Goal: Task Accomplishment & Management: Manage account settings

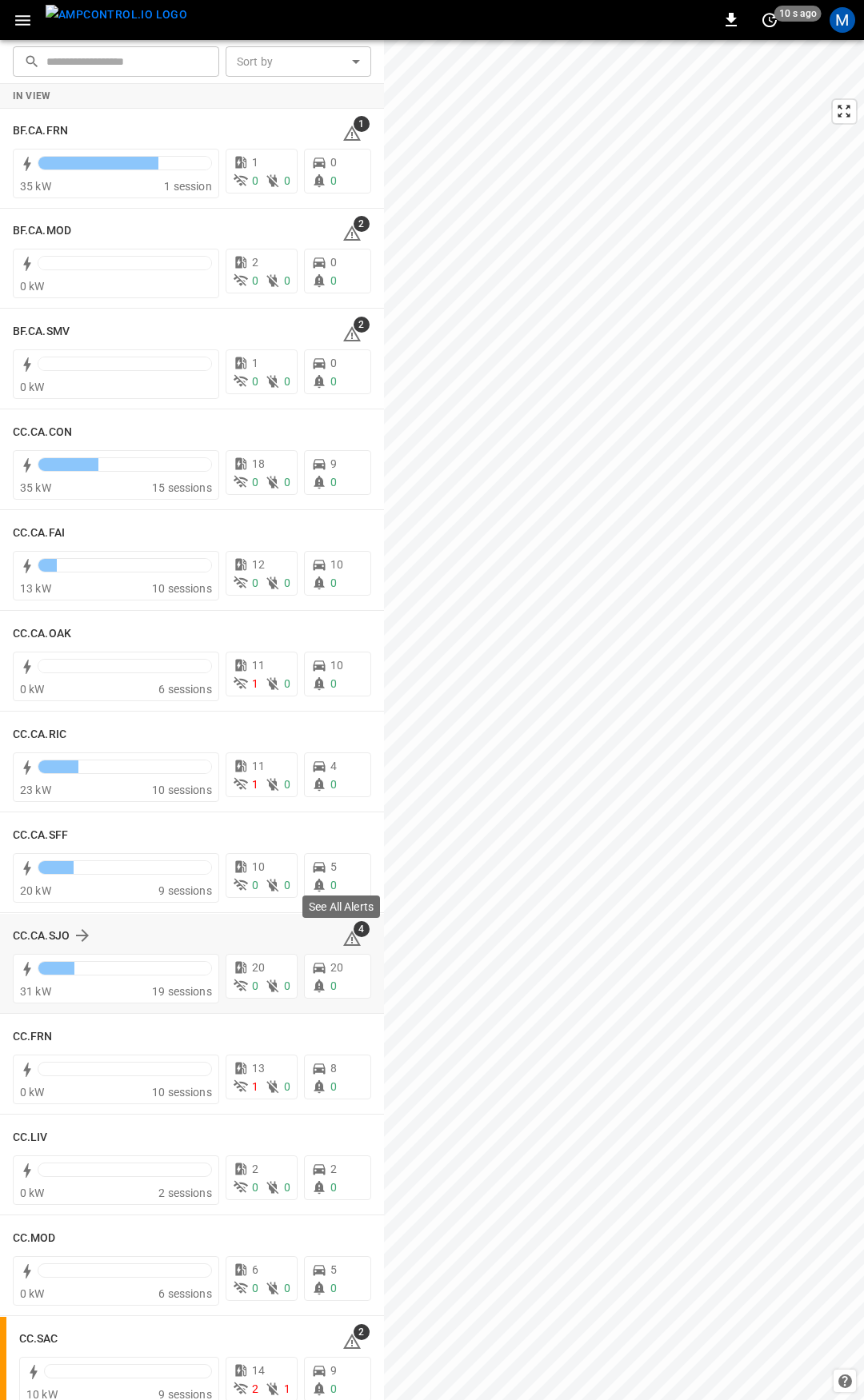
click at [342, 935] on icon at bounding box center [351, 938] width 19 height 19
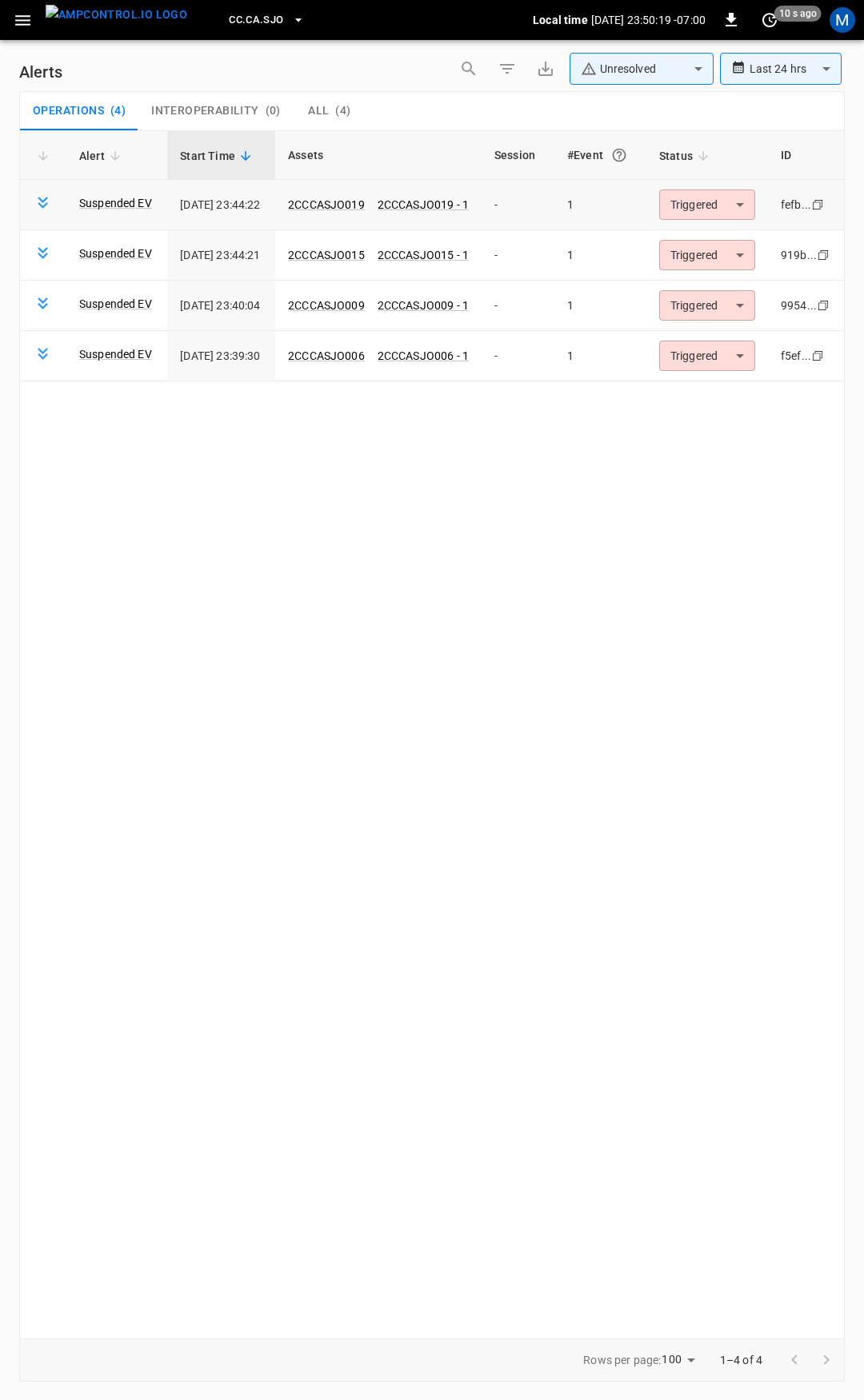
click at [741, 203] on body "**********" at bounding box center [432, 697] width 864 height 1395
click at [730, 235] on li "Resolved" at bounding box center [720, 243] width 101 height 28
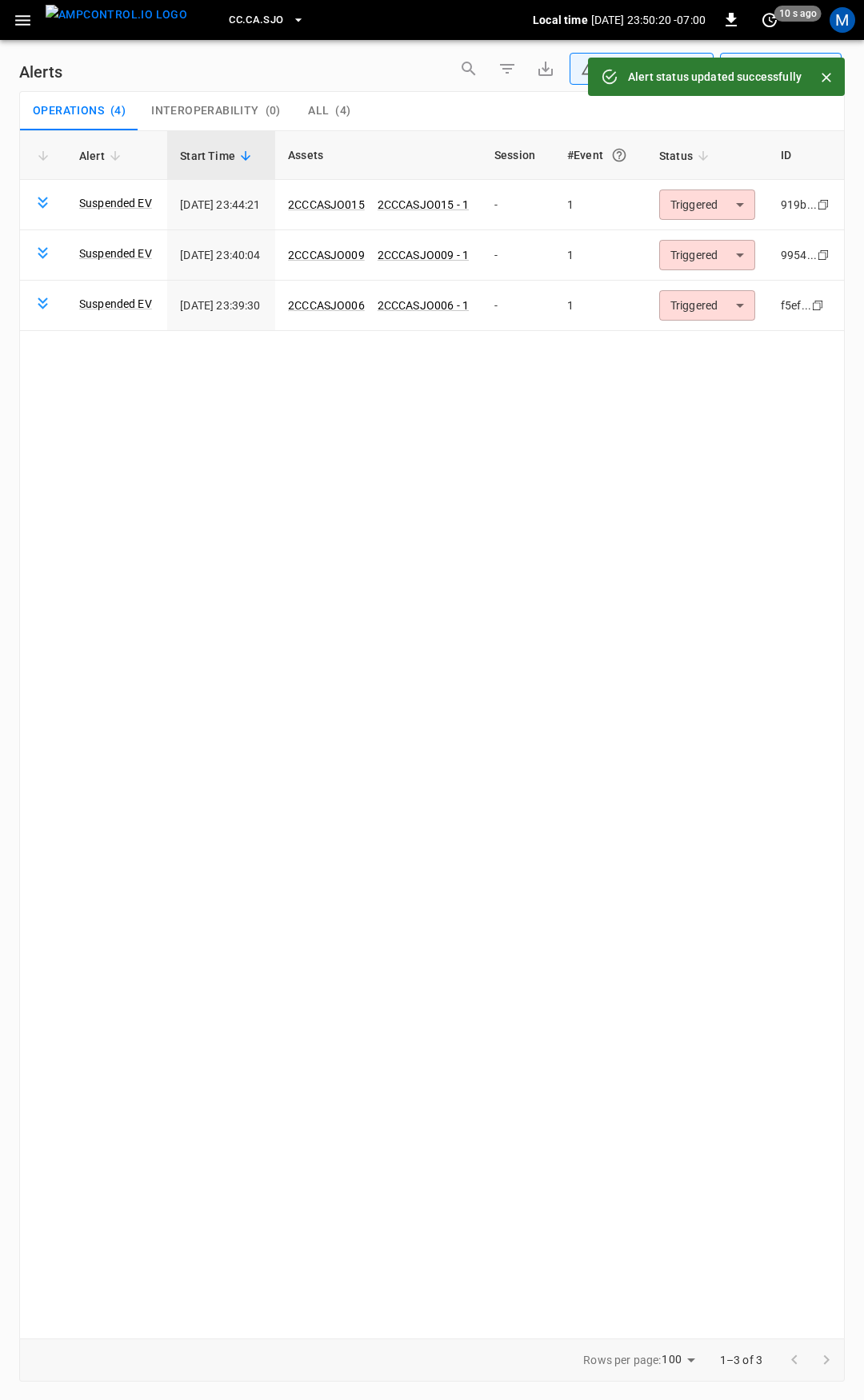
click at [750, 203] on body "**********" at bounding box center [432, 697] width 864 height 1395
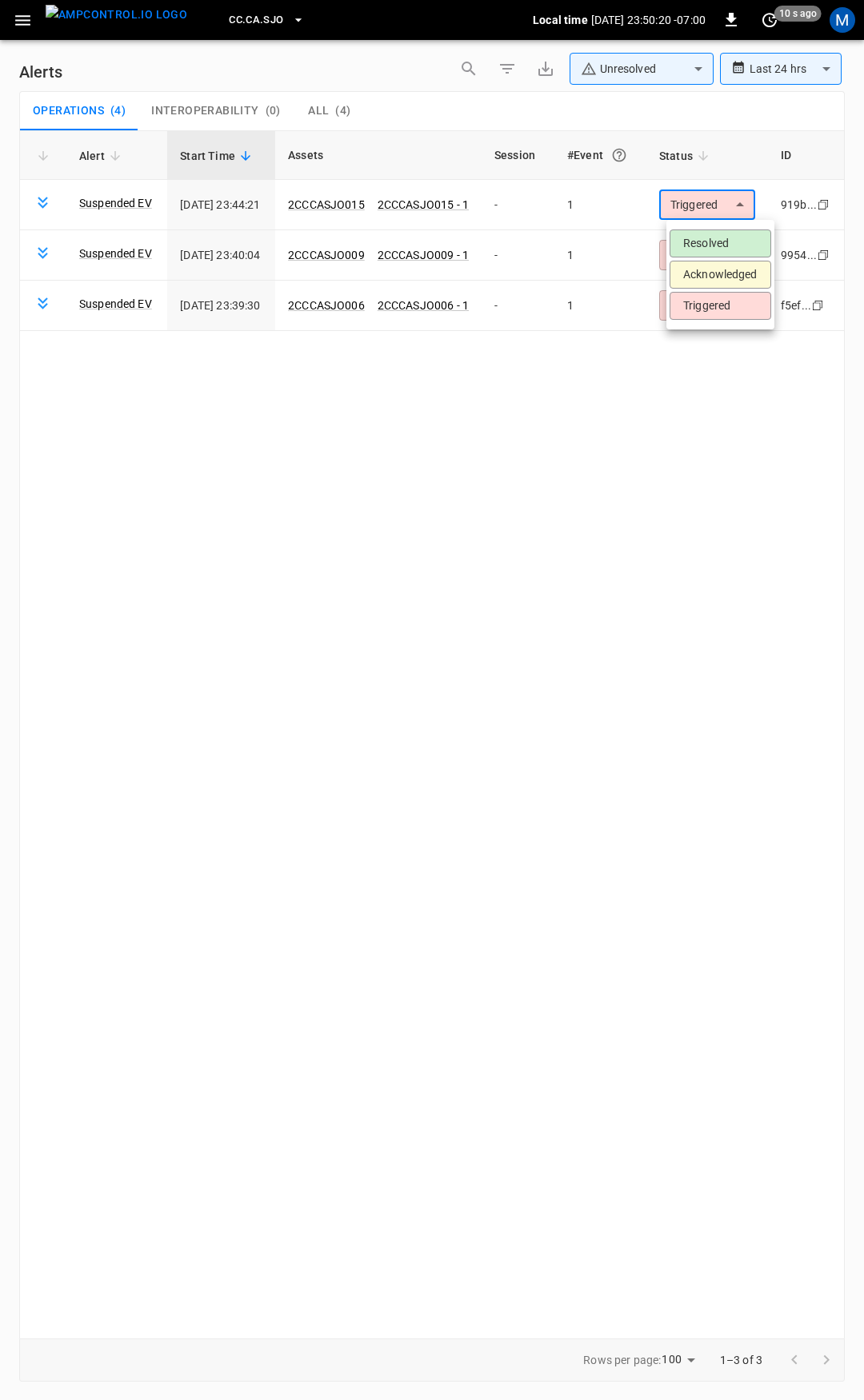
click at [749, 227] on ul "Resolved Acknowledged Triggered" at bounding box center [720, 275] width 108 height 109
click at [734, 239] on li "Resolved" at bounding box center [720, 243] width 101 height 28
click at [745, 203] on body "**********" at bounding box center [432, 697] width 864 height 1395
click at [712, 242] on li "Resolved" at bounding box center [720, 243] width 101 height 28
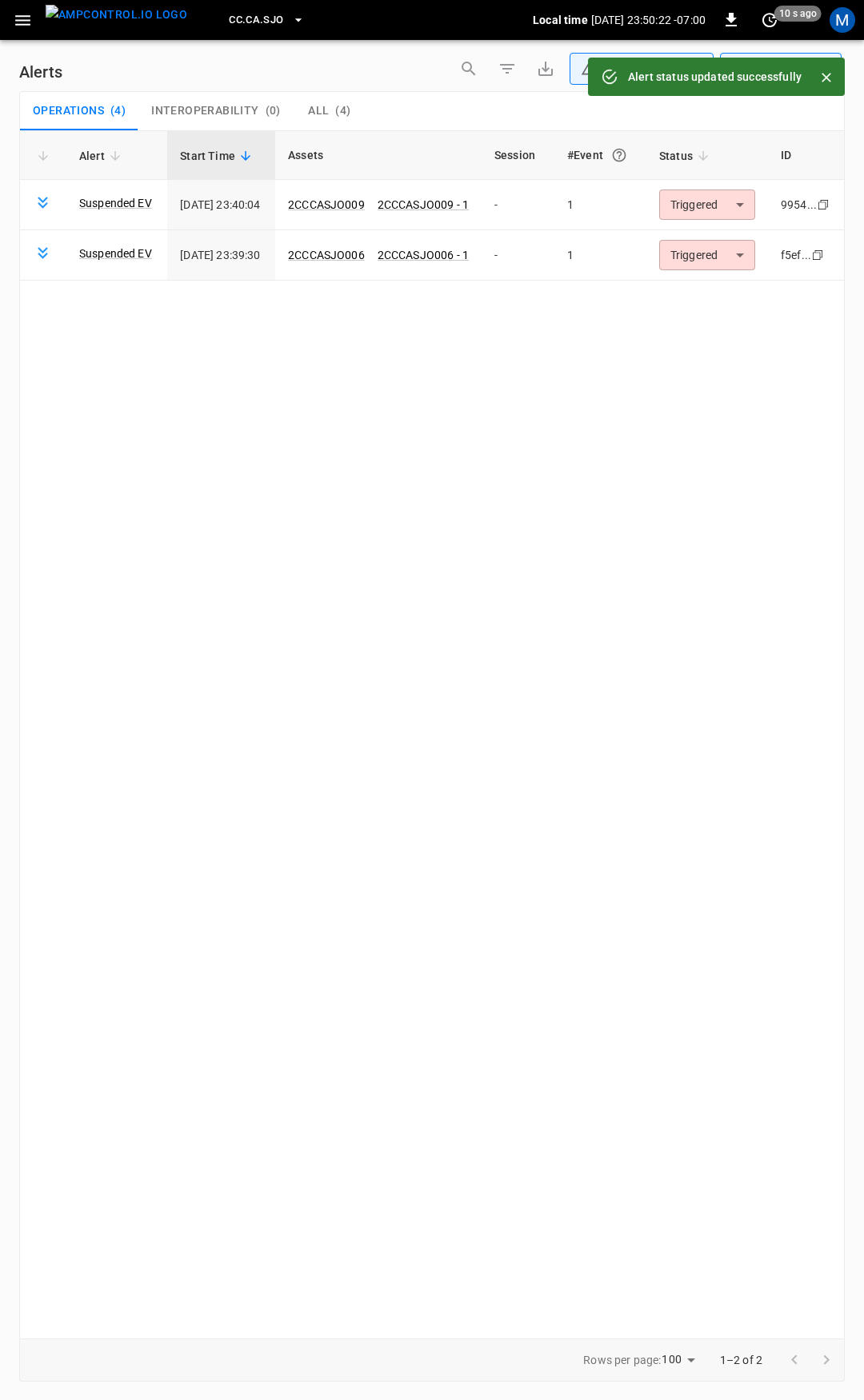
click at [721, 200] on body "**********" at bounding box center [432, 697] width 864 height 1395
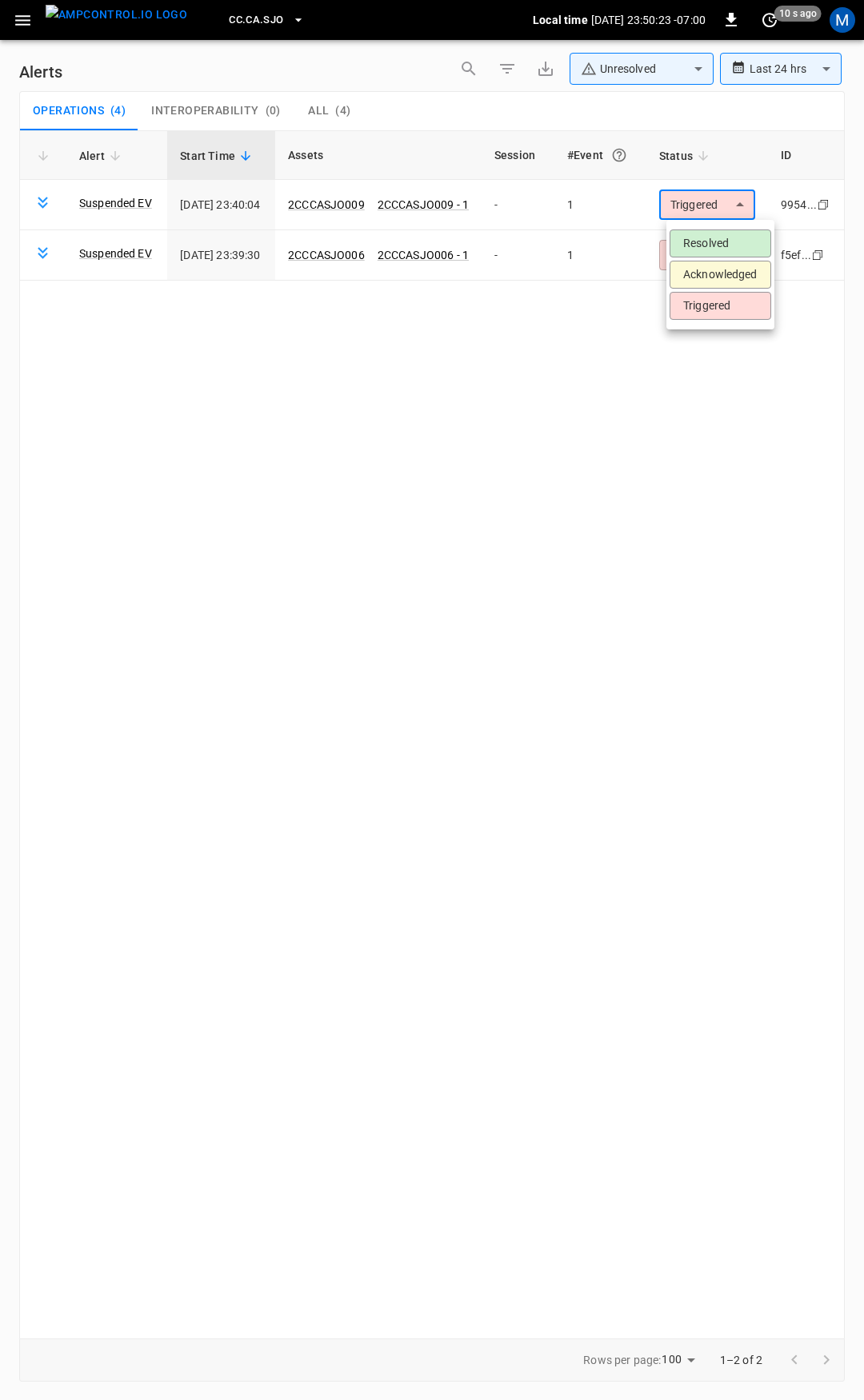
click at [716, 244] on li "Resolved" at bounding box center [720, 243] width 101 height 28
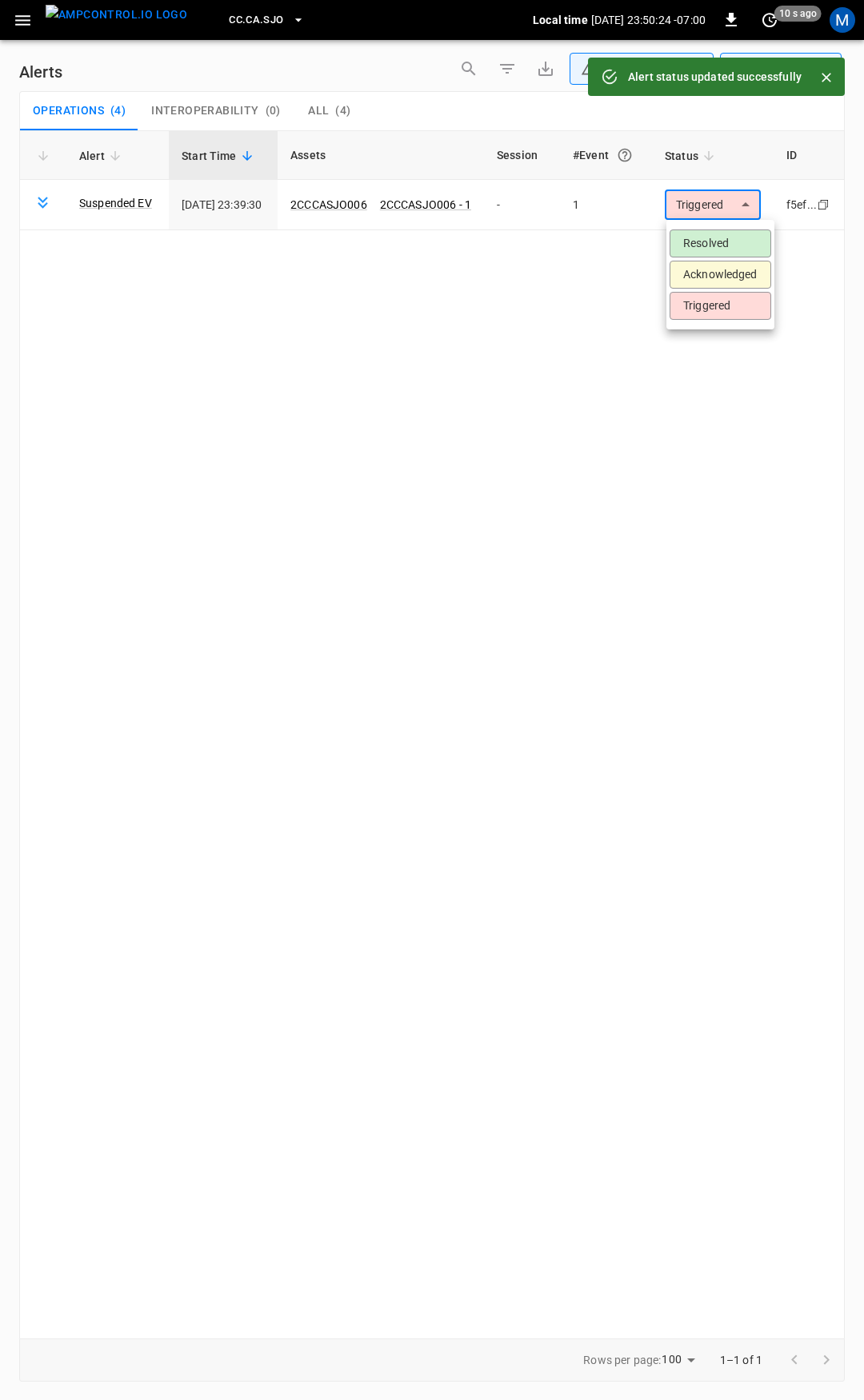
click at [724, 196] on body "**********" at bounding box center [432, 697] width 864 height 1395
click at [703, 246] on li "Resolved" at bounding box center [720, 243] width 101 height 28
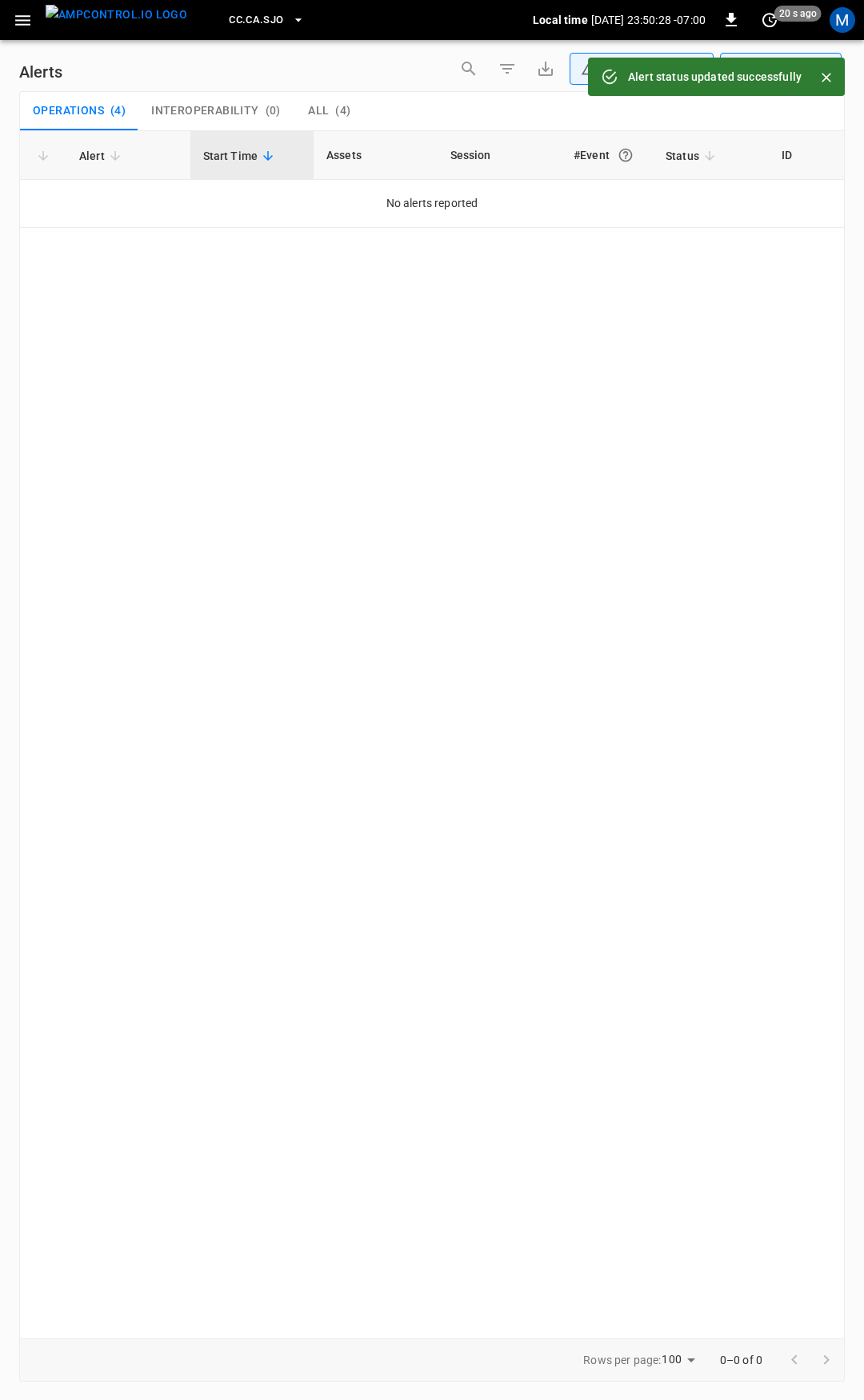
click at [24, 18] on icon "button" at bounding box center [22, 21] width 20 height 20
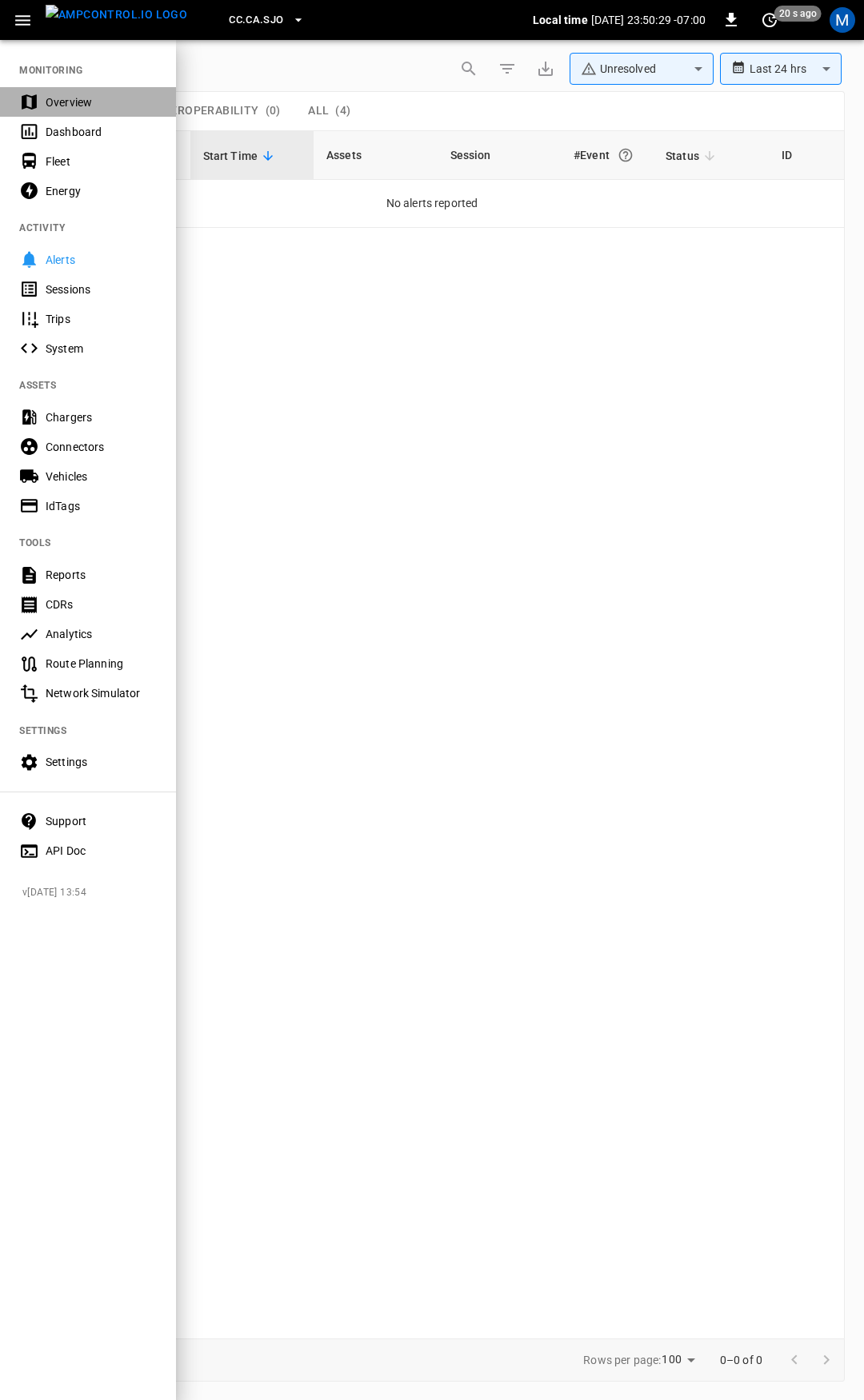
click at [93, 92] on div "Overview" at bounding box center [88, 101] width 176 height 30
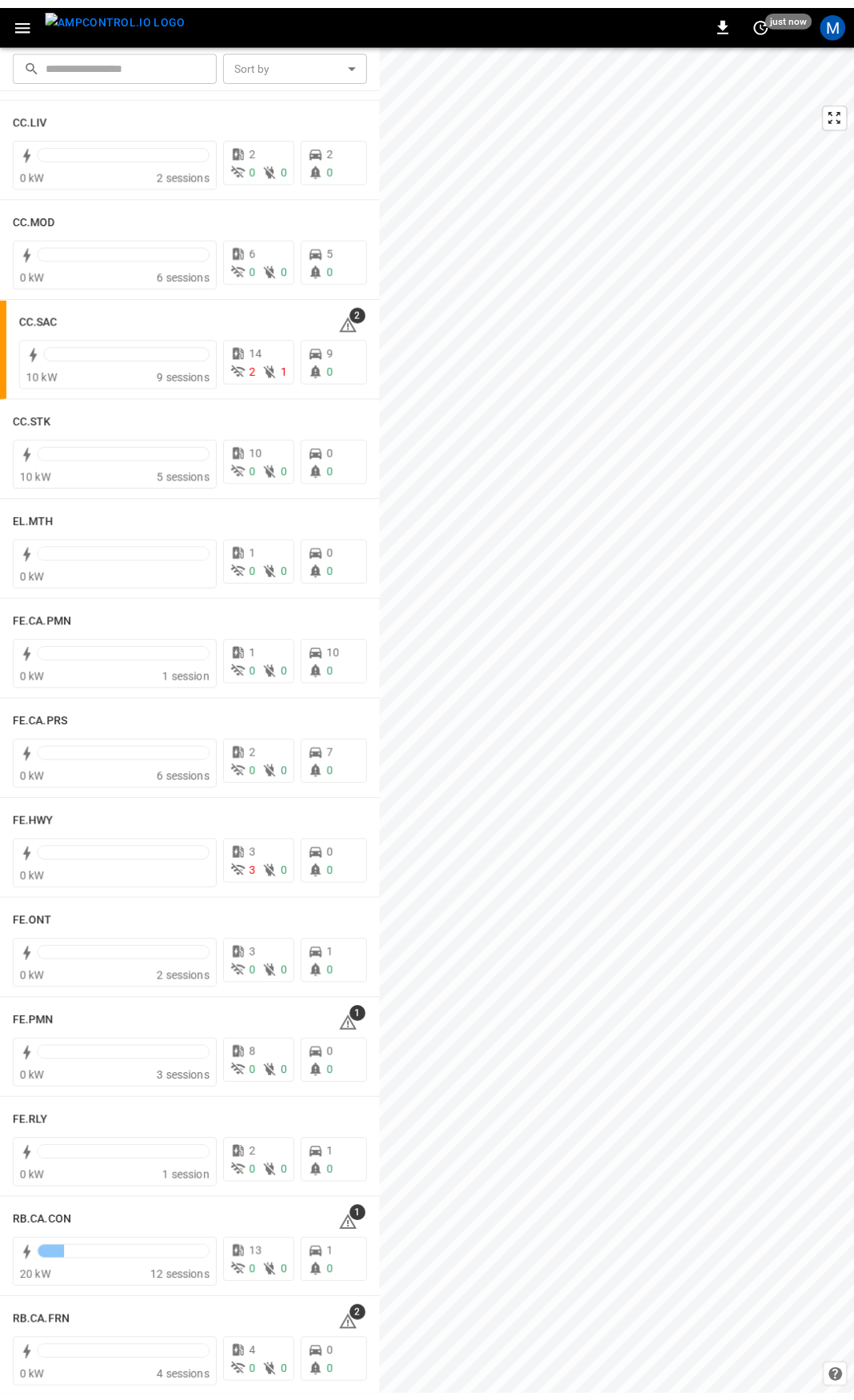
scroll to position [1029, 0]
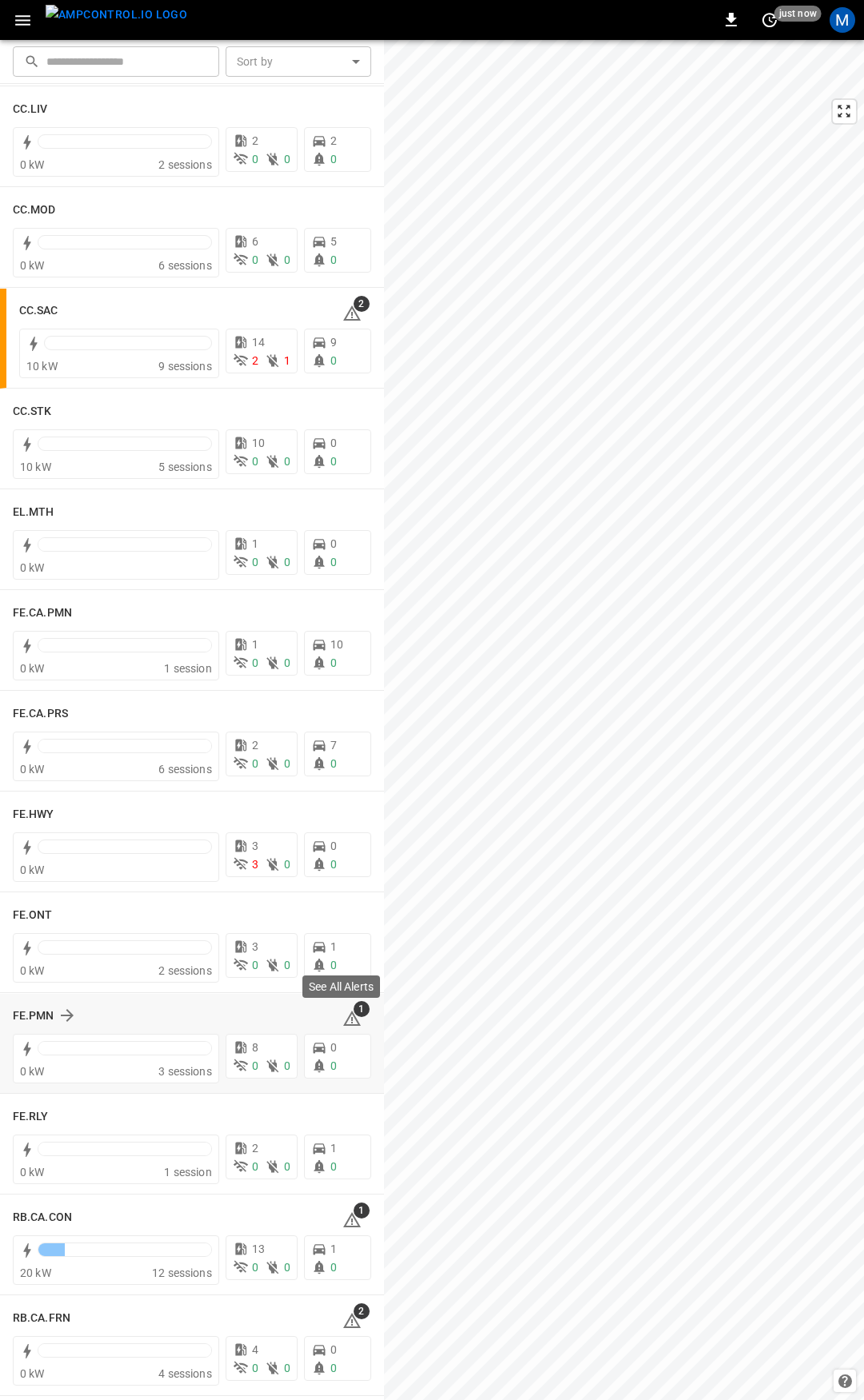
click at [346, 1017] on icon at bounding box center [351, 1018] width 19 height 19
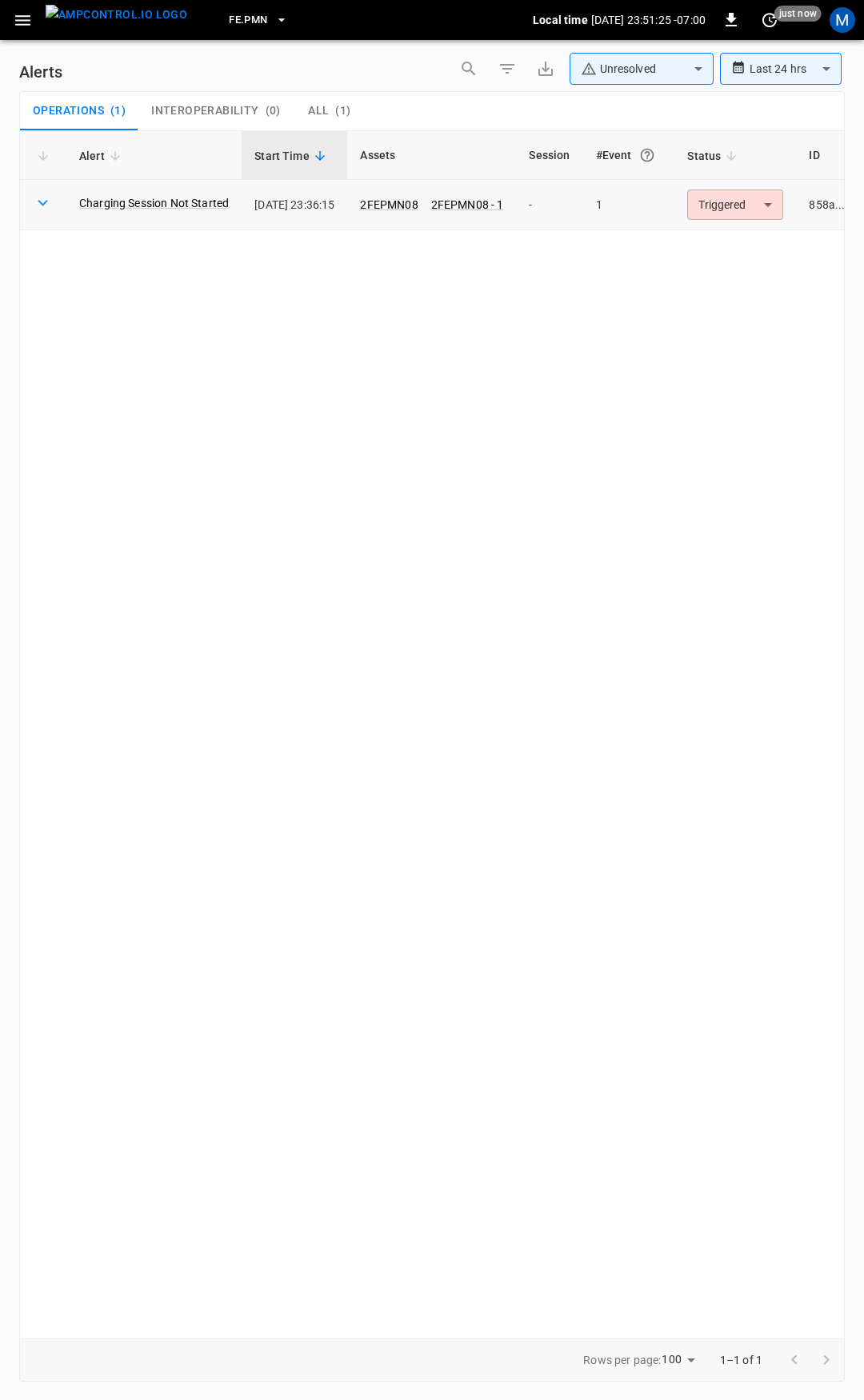
click at [772, 210] on body "**********" at bounding box center [432, 697] width 864 height 1395
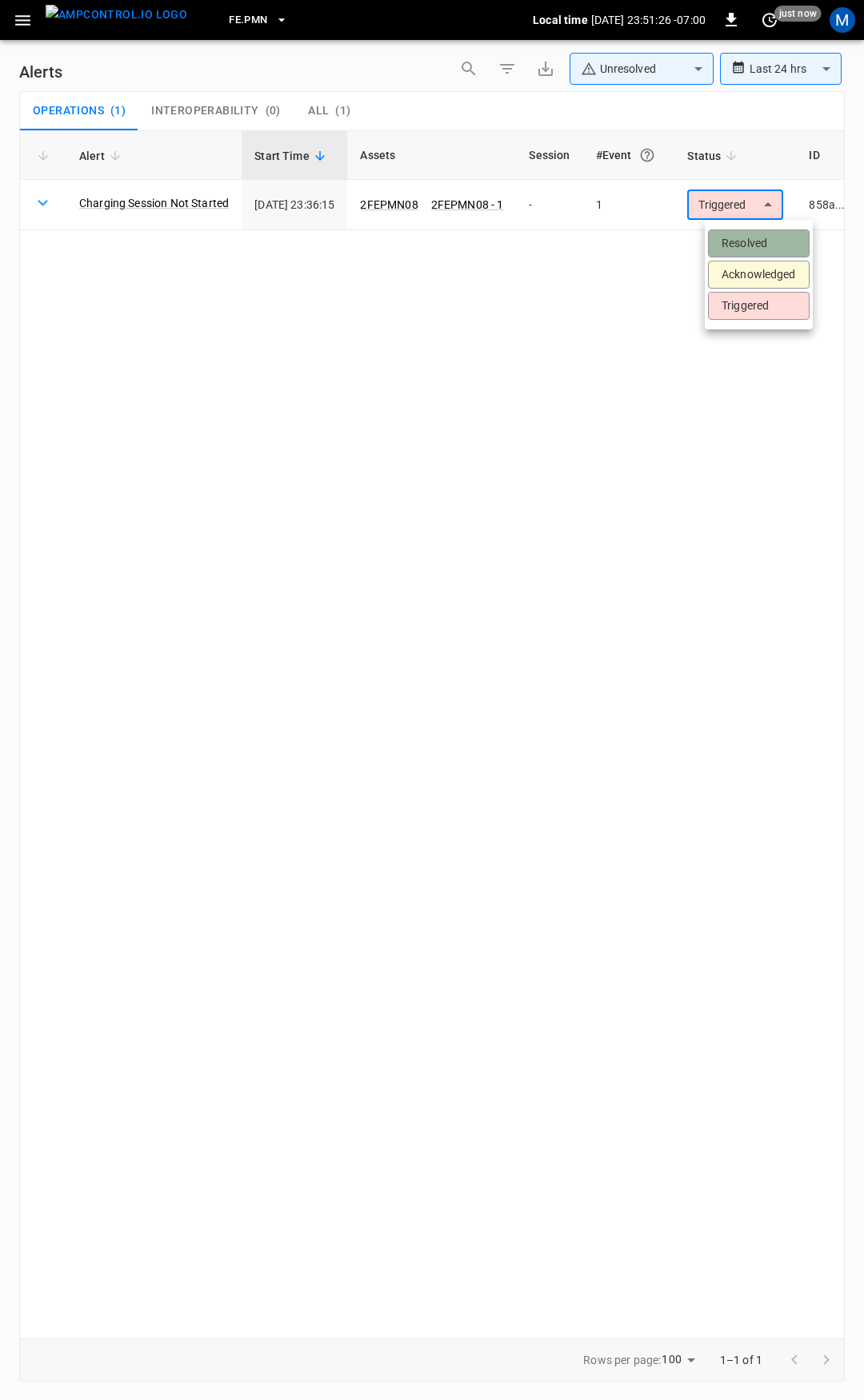
click at [750, 248] on li "Resolved" at bounding box center [758, 243] width 101 height 28
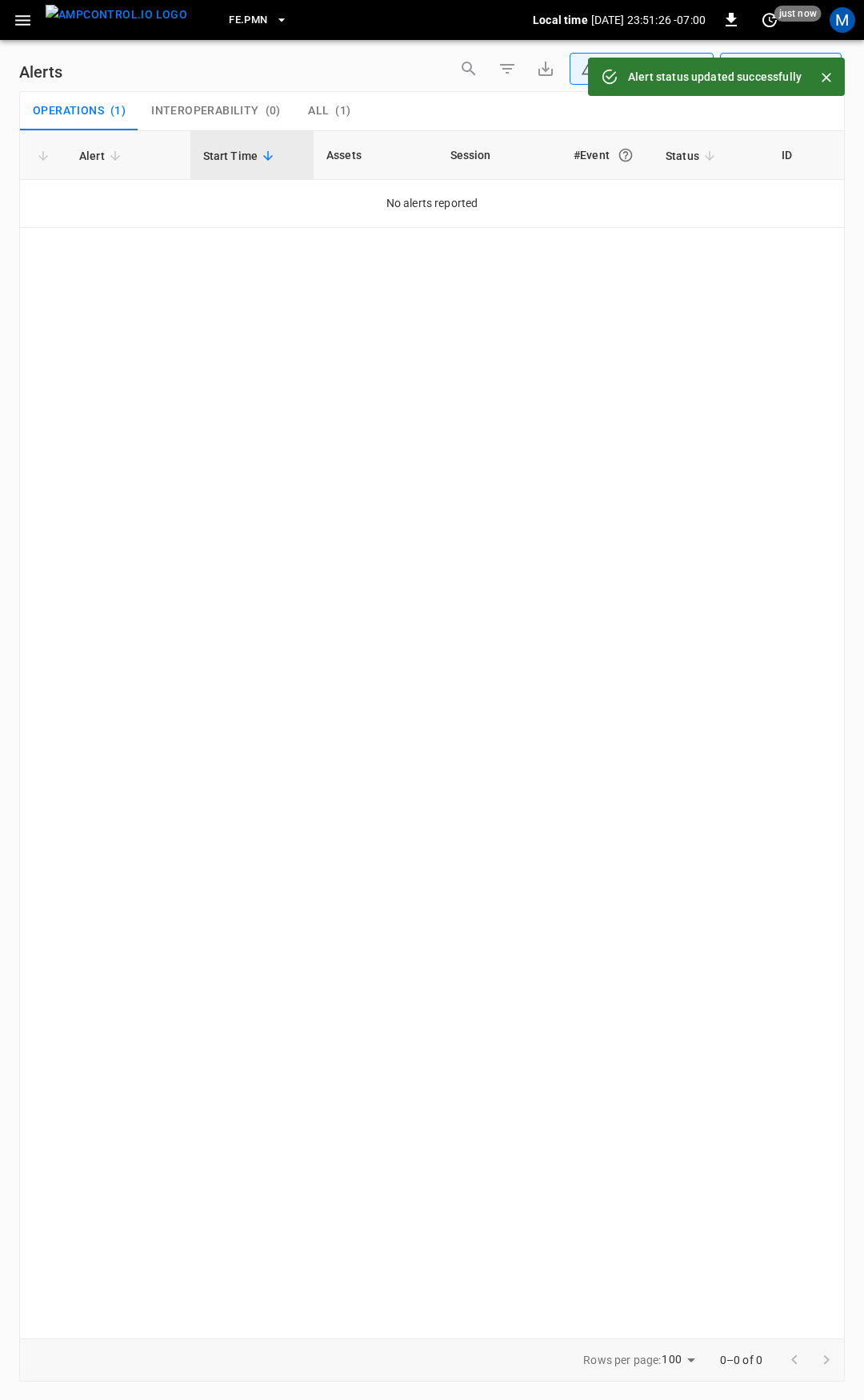
click at [28, 25] on button "button" at bounding box center [22, 20] width 33 height 30
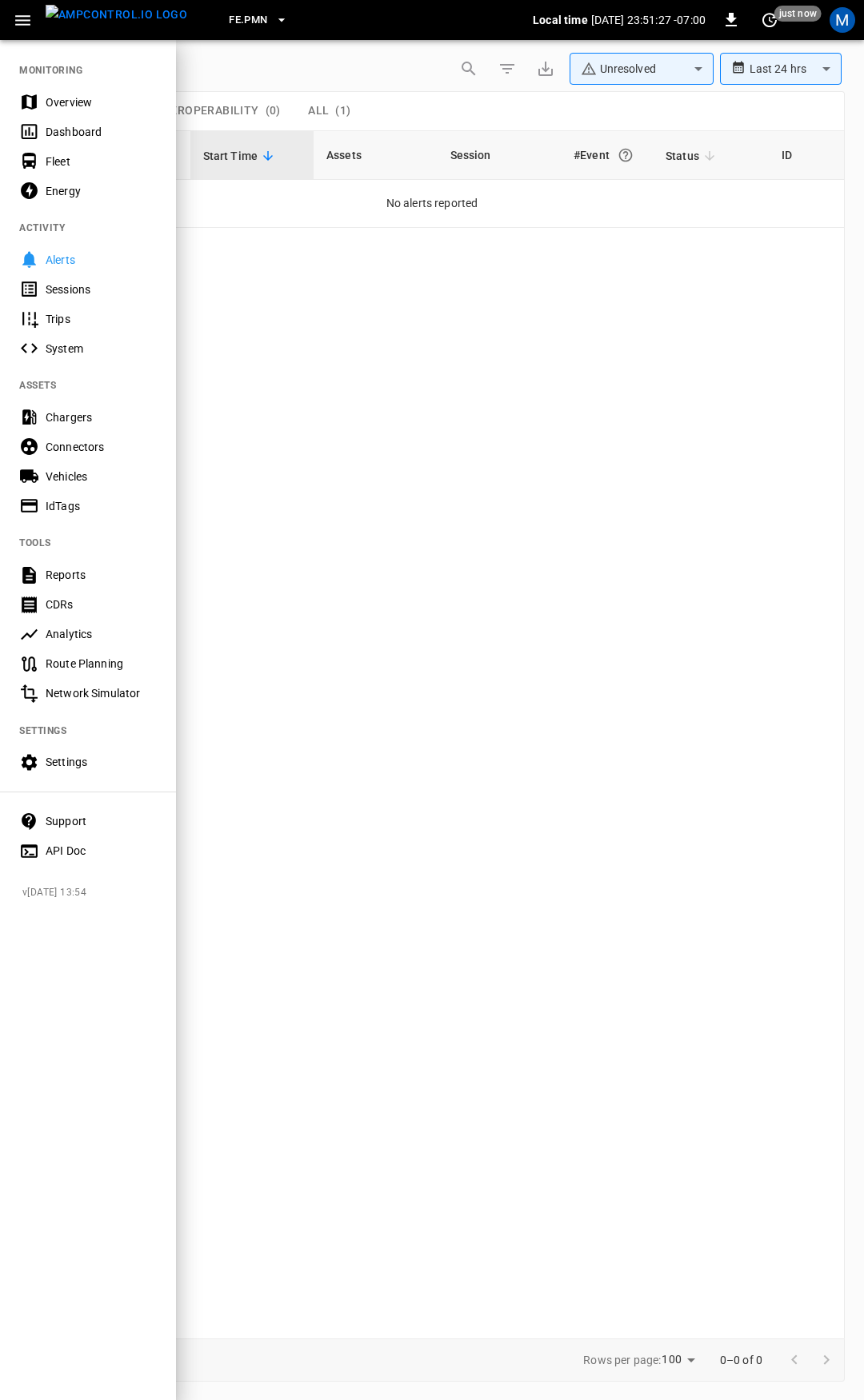
drag, startPoint x: 65, startPoint y: 98, endPoint x: 409, endPoint y: 676, distance: 672.6
click at [66, 98] on div "Overview" at bounding box center [101, 102] width 111 height 16
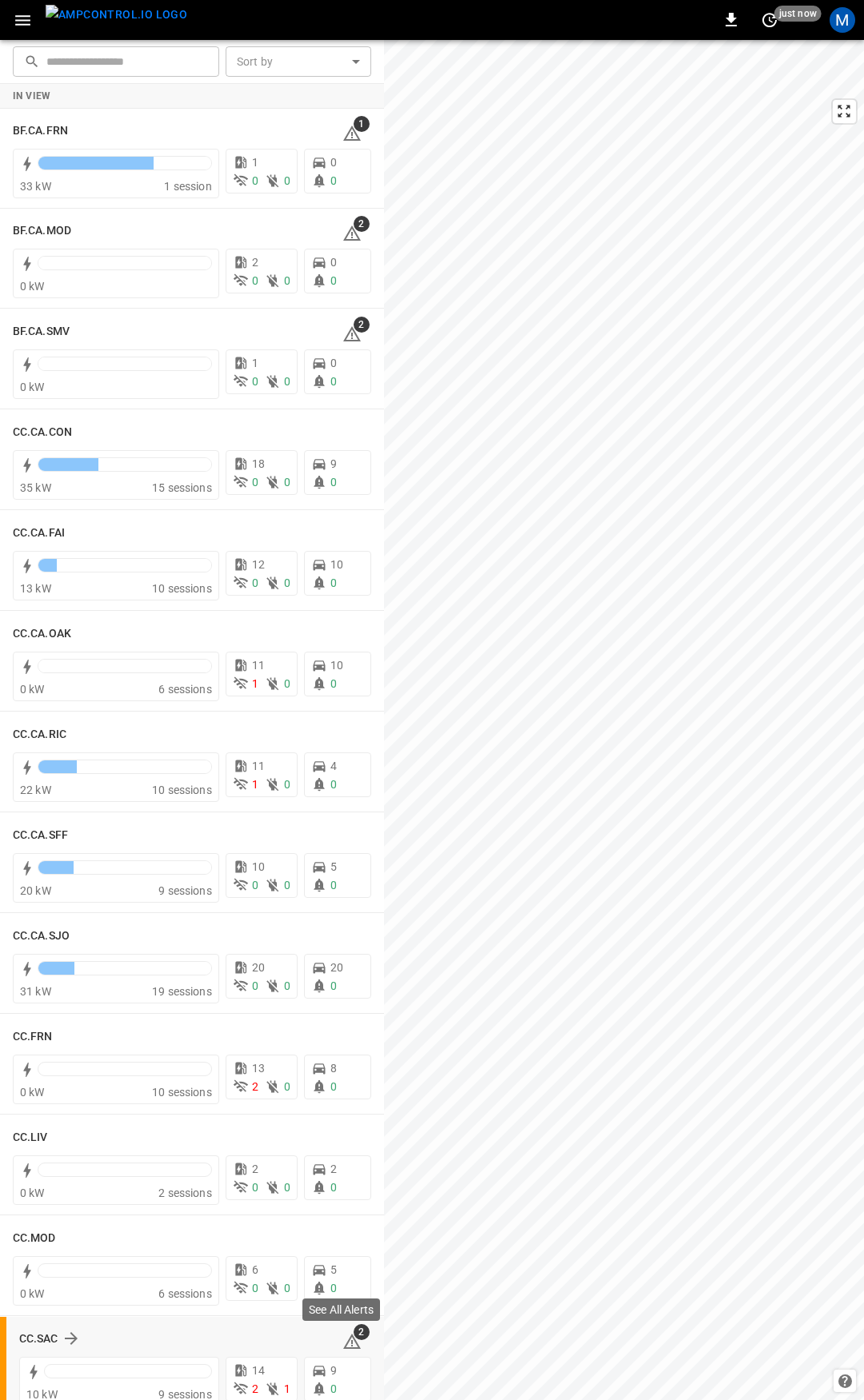
click at [342, 1336] on icon at bounding box center [351, 1341] width 19 height 19
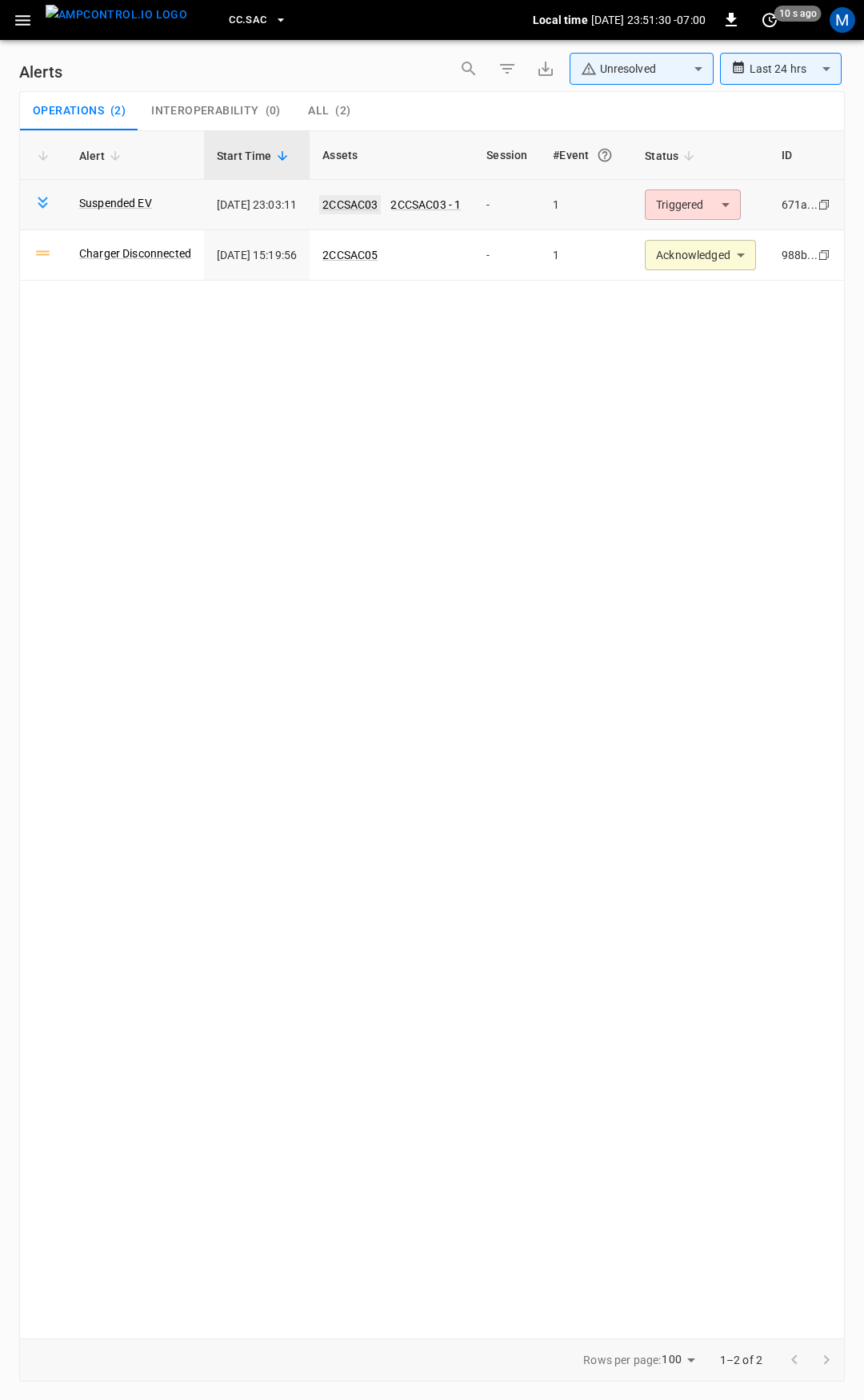
click at [381, 203] on link "2CCSAC03" at bounding box center [349, 204] width 62 height 19
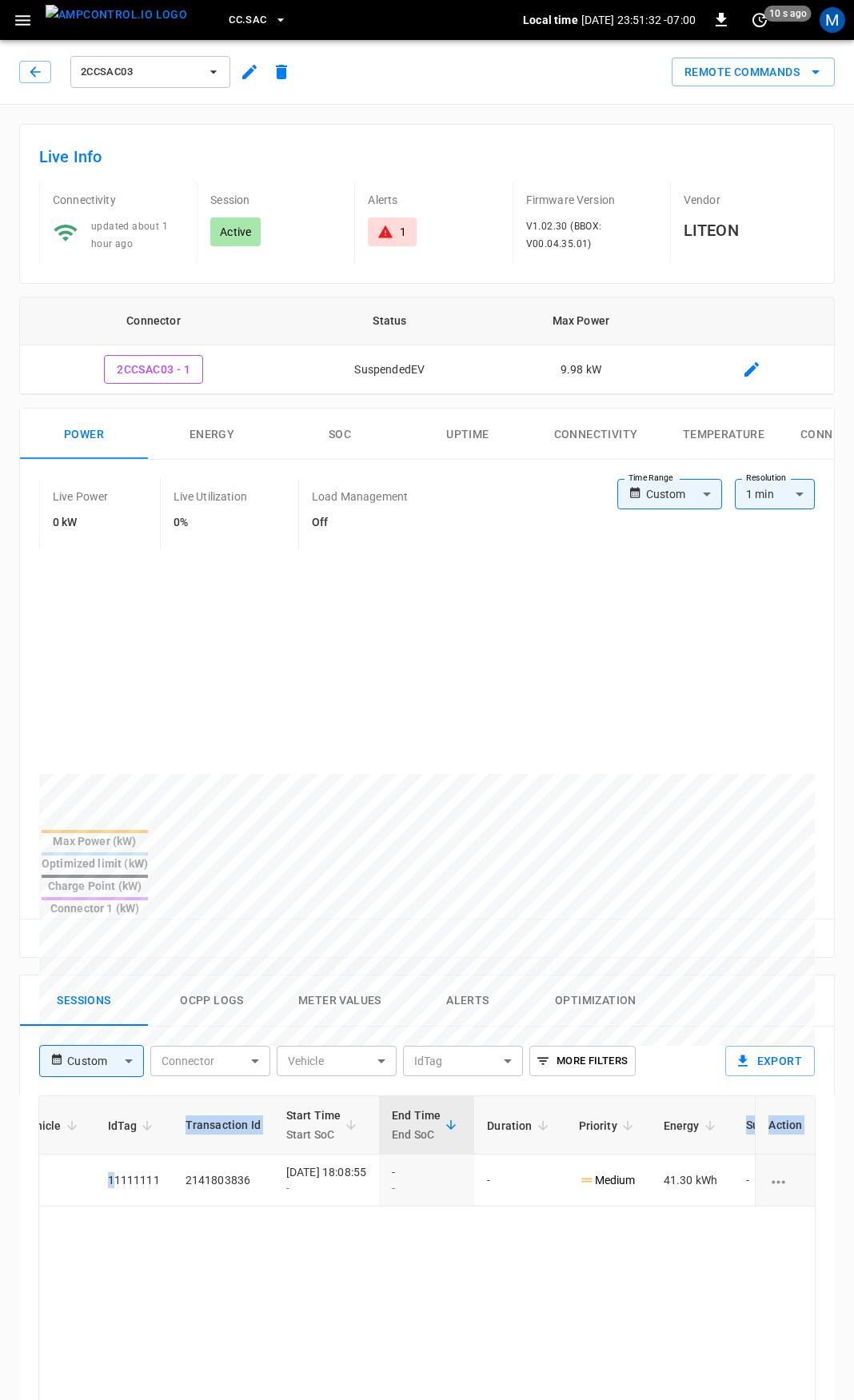
scroll to position [0, 402]
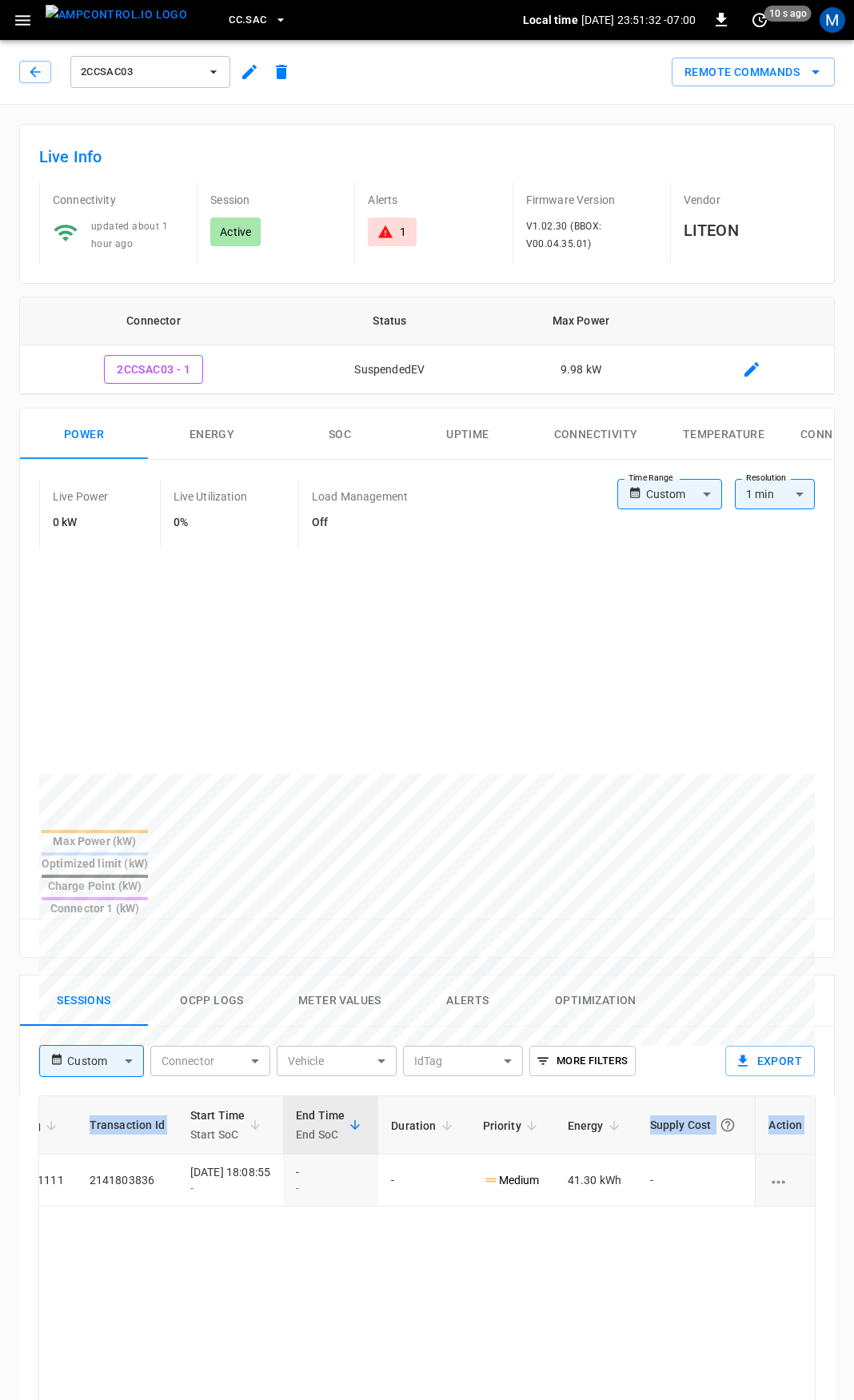
drag, startPoint x: 513, startPoint y: 1126, endPoint x: 863, endPoint y: 1157, distance: 351.4
click at [854, 1157] on html "CC.SAC Local time [DATE] 23:51:32 -07:00 0 10 s ago M 2CCSAC03 Remote Commands …" at bounding box center [427, 1069] width 854 height 2138
click at [379, 235] on icon at bounding box center [386, 232] width 16 height 16
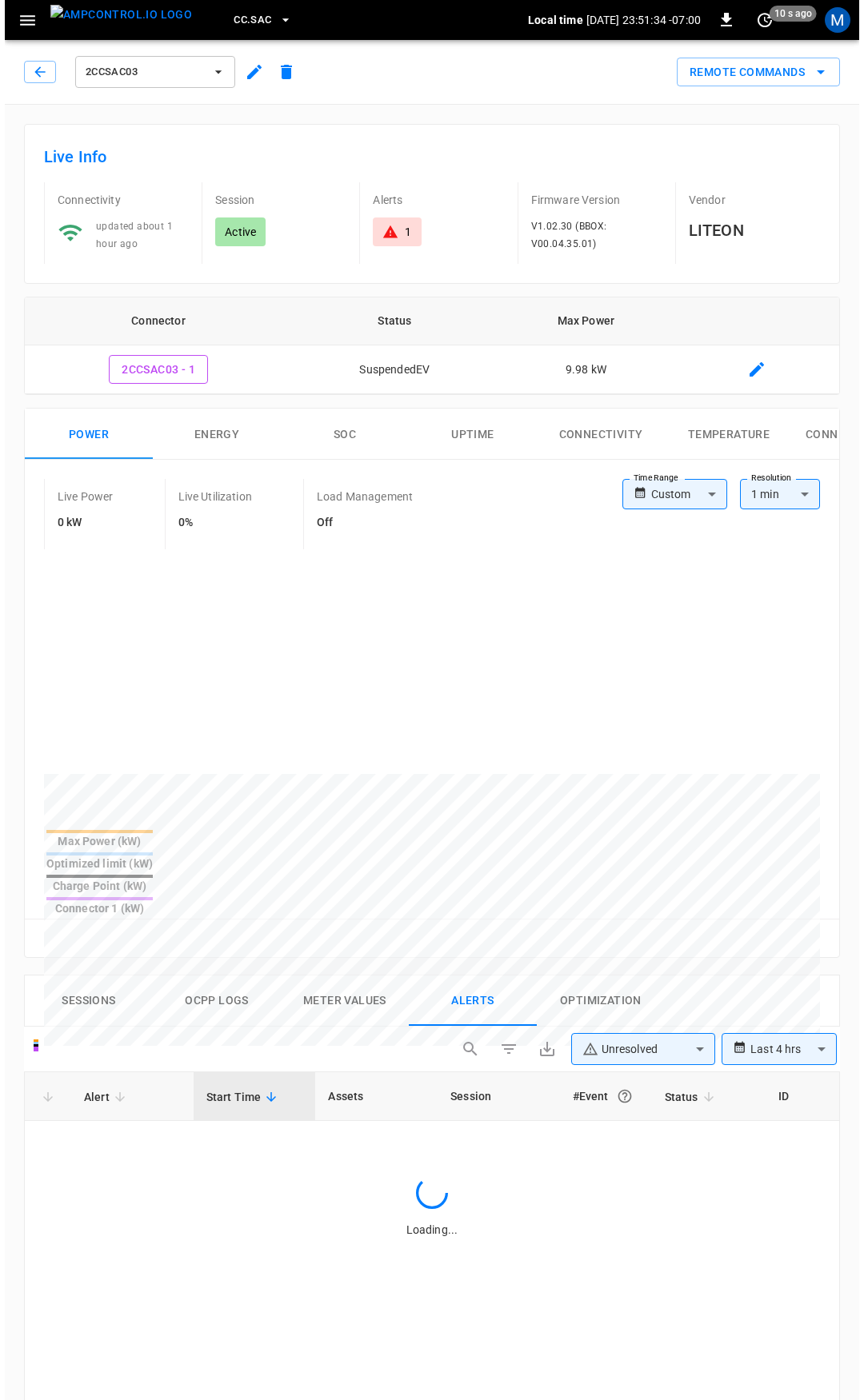
scroll to position [682, 0]
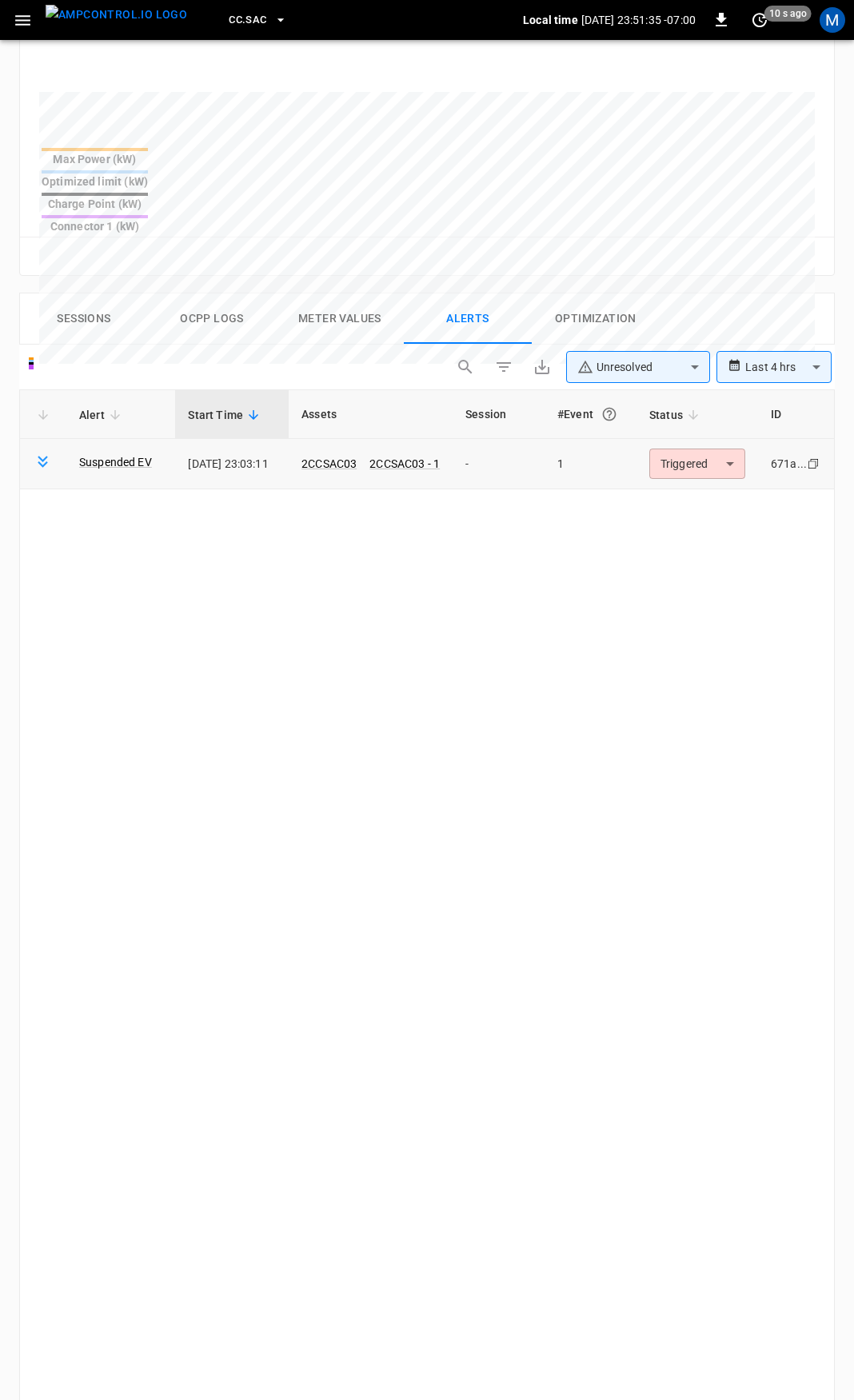
click at [708, 417] on body "**********" at bounding box center [427, 495] width 854 height 2355
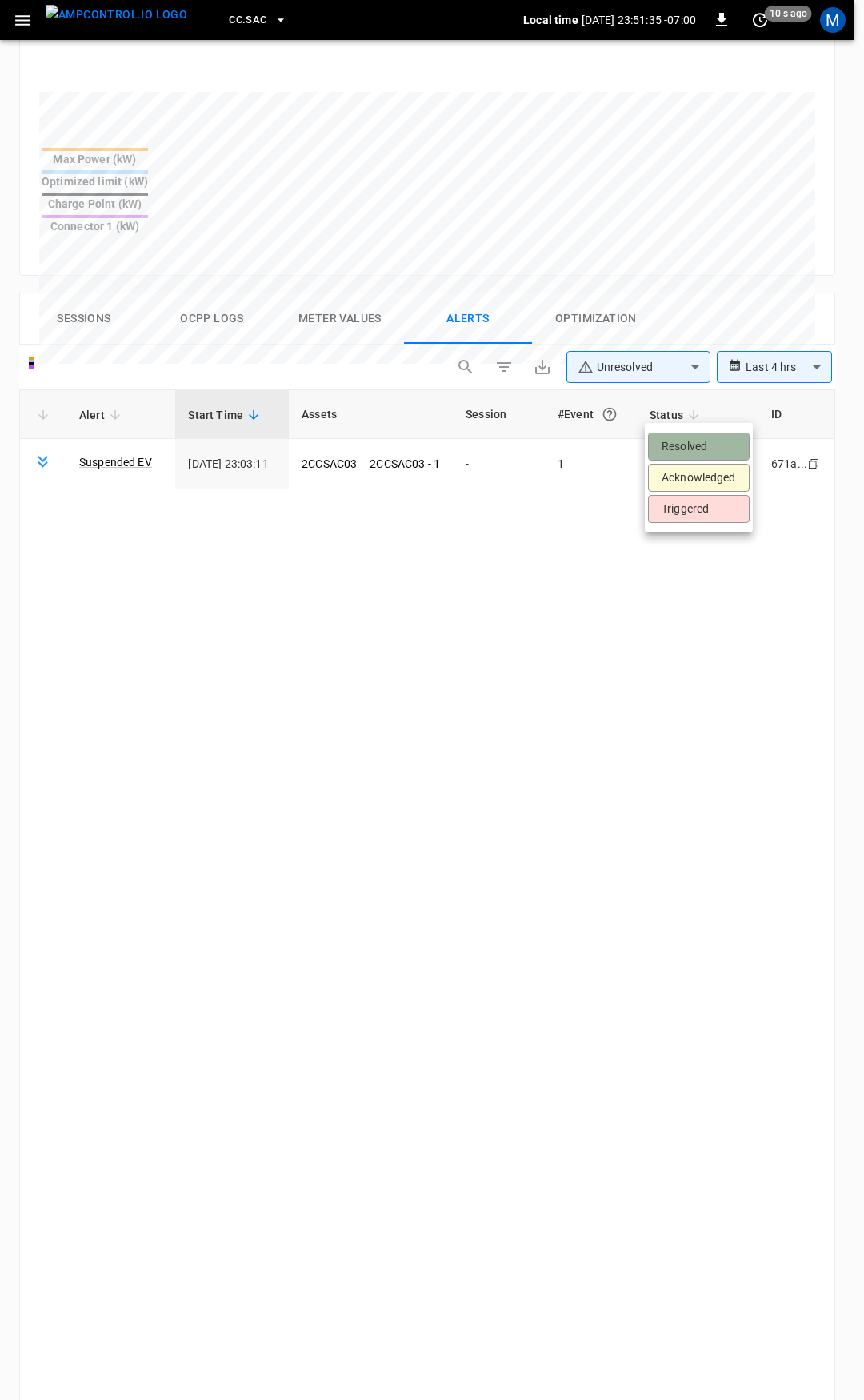
click at [701, 442] on li "Resolved" at bounding box center [698, 446] width 101 height 28
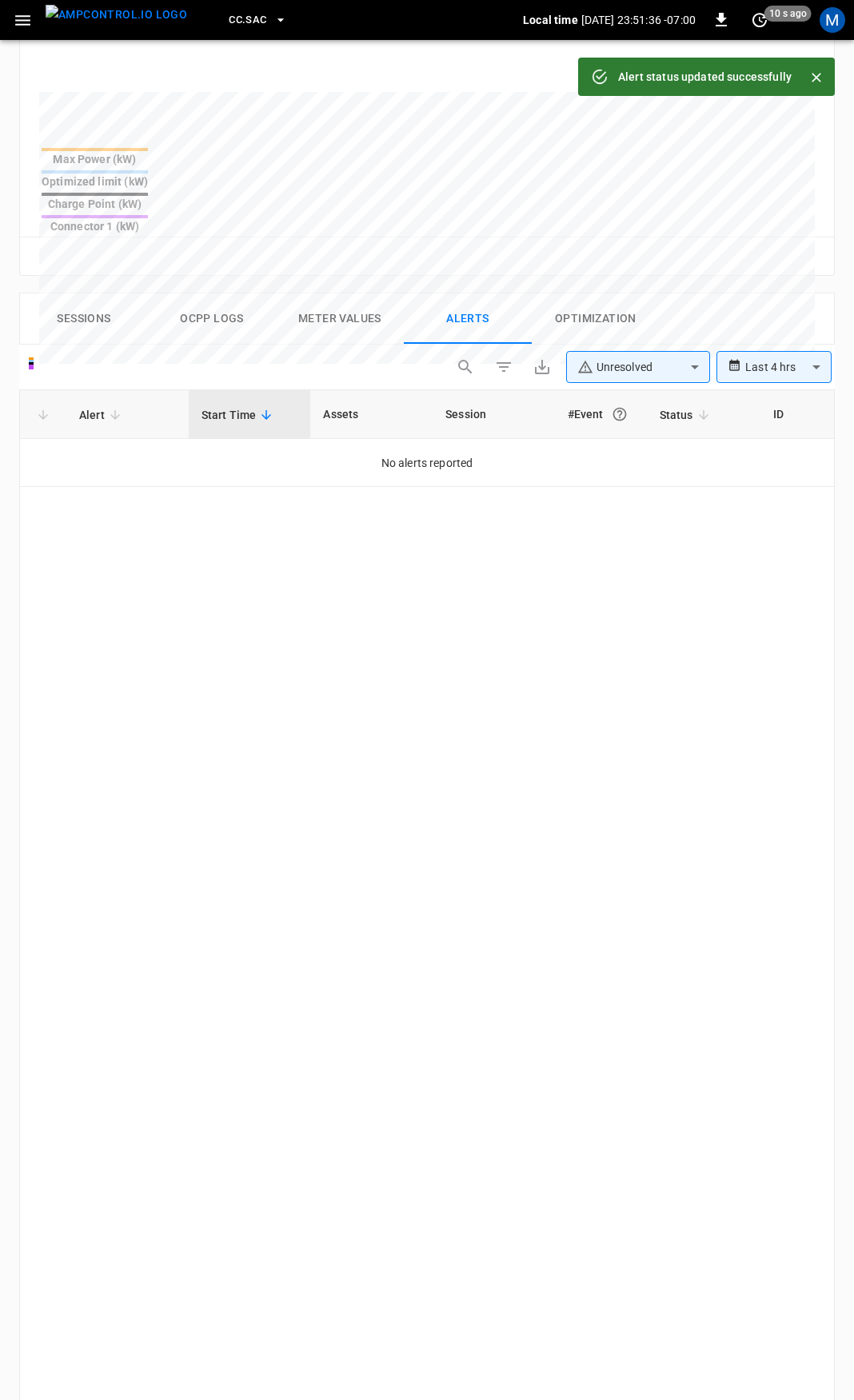
click at [10, 21] on button "button" at bounding box center [22, 20] width 33 height 30
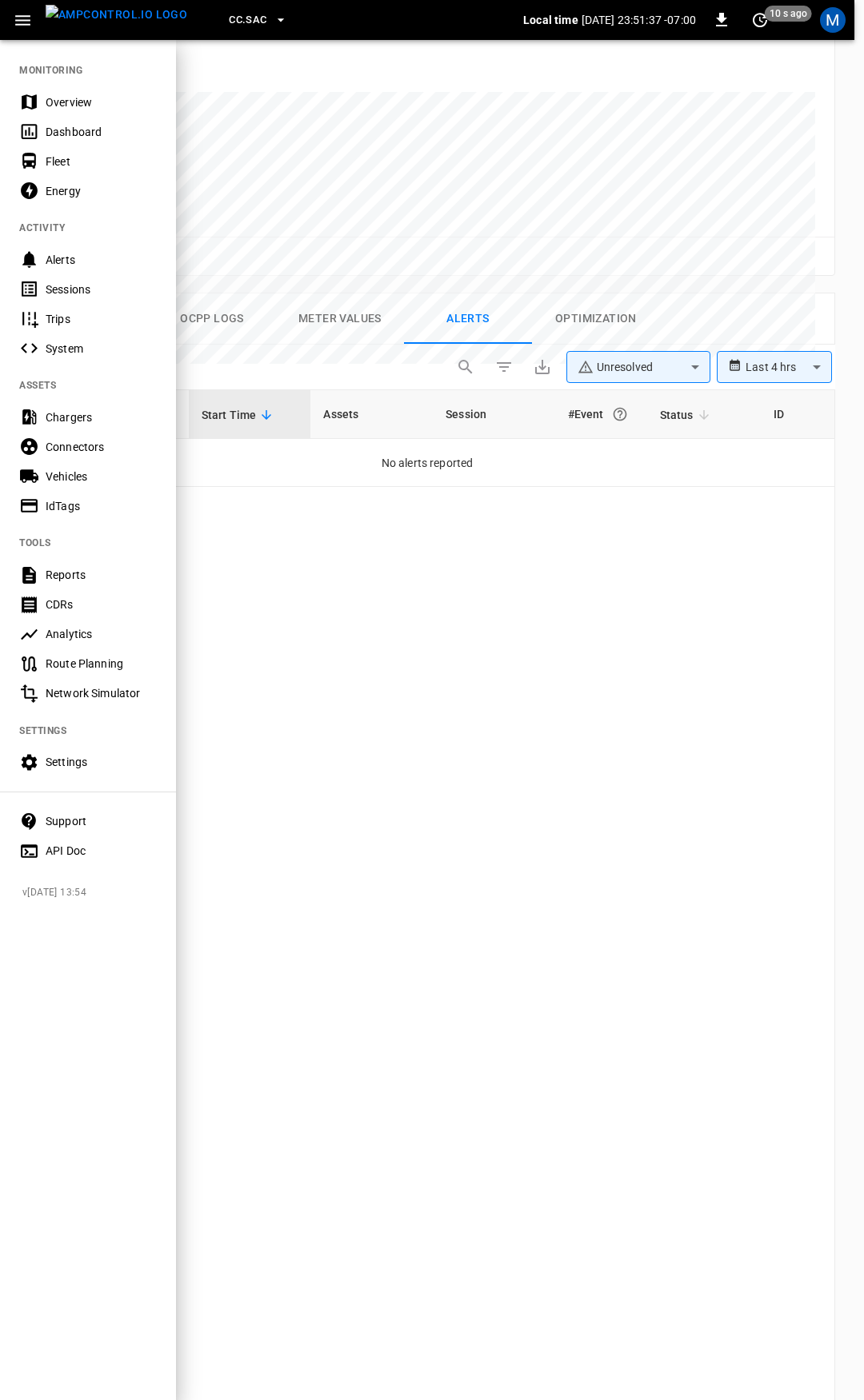
click at [64, 101] on div "Overview" at bounding box center [101, 102] width 111 height 16
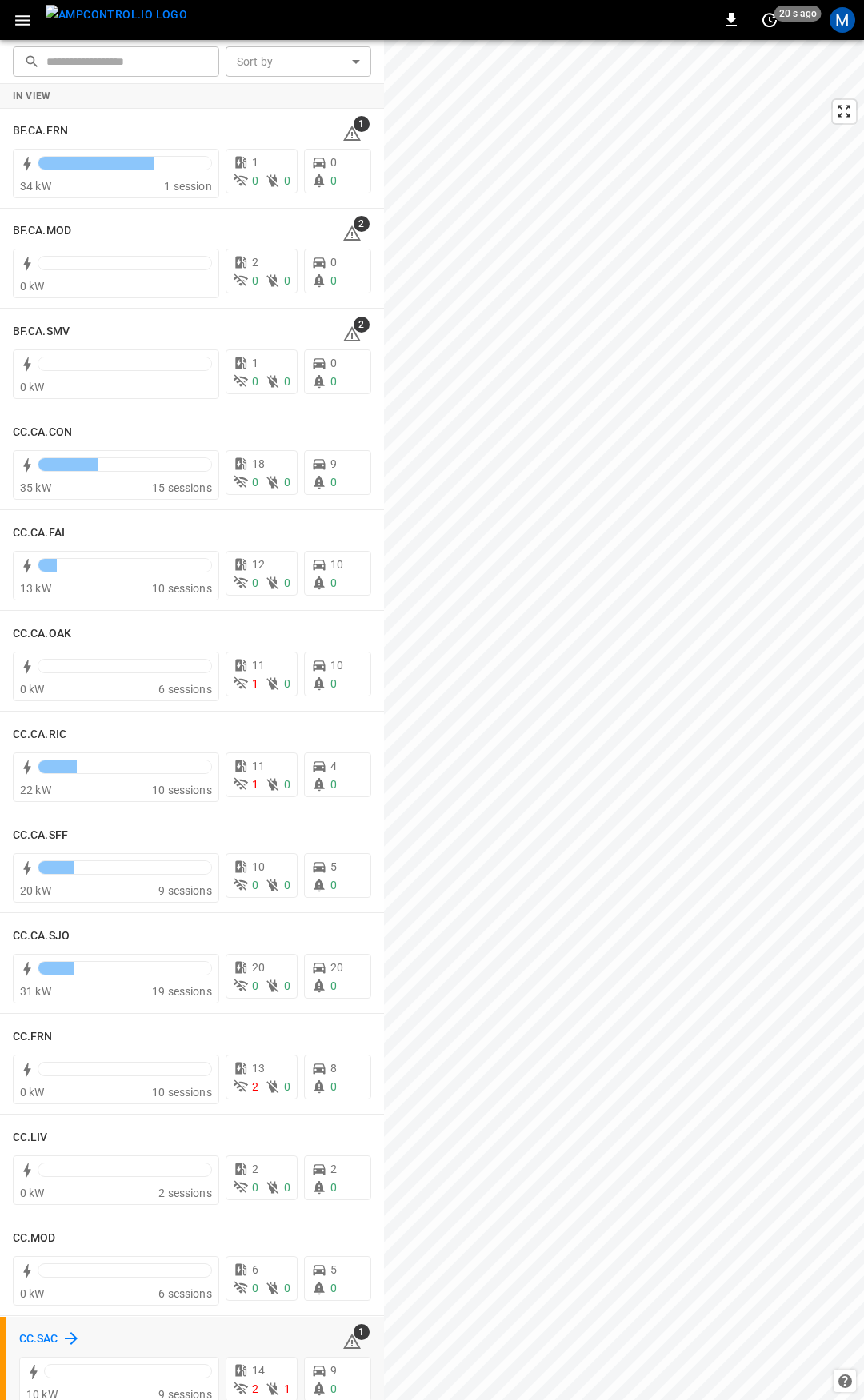
click at [32, 1344] on h6 "CC.SAC" at bounding box center [38, 1339] width 39 height 18
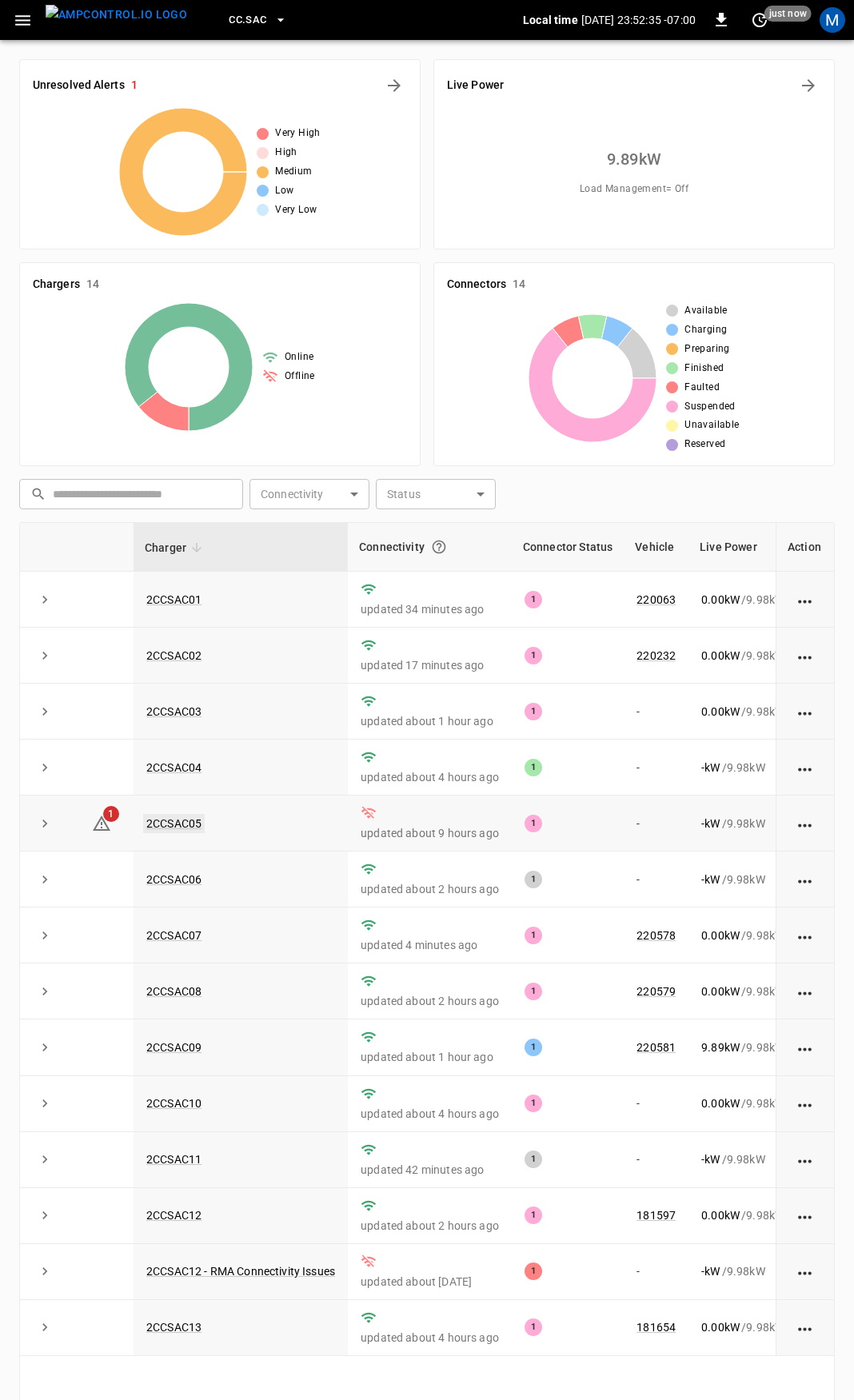
click at [175, 825] on link "2CCSAC05" at bounding box center [174, 823] width 62 height 19
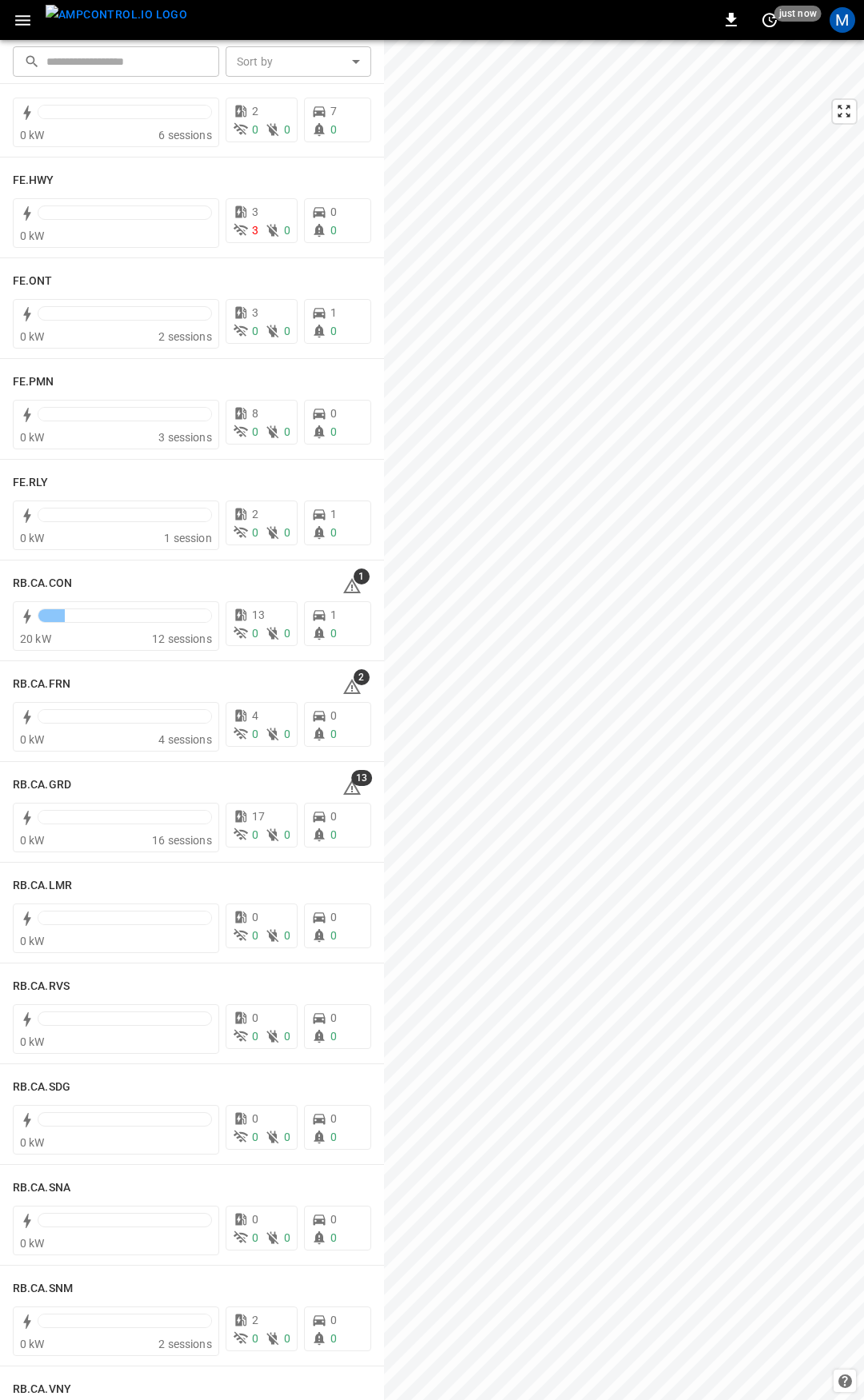
scroll to position [1712, 0]
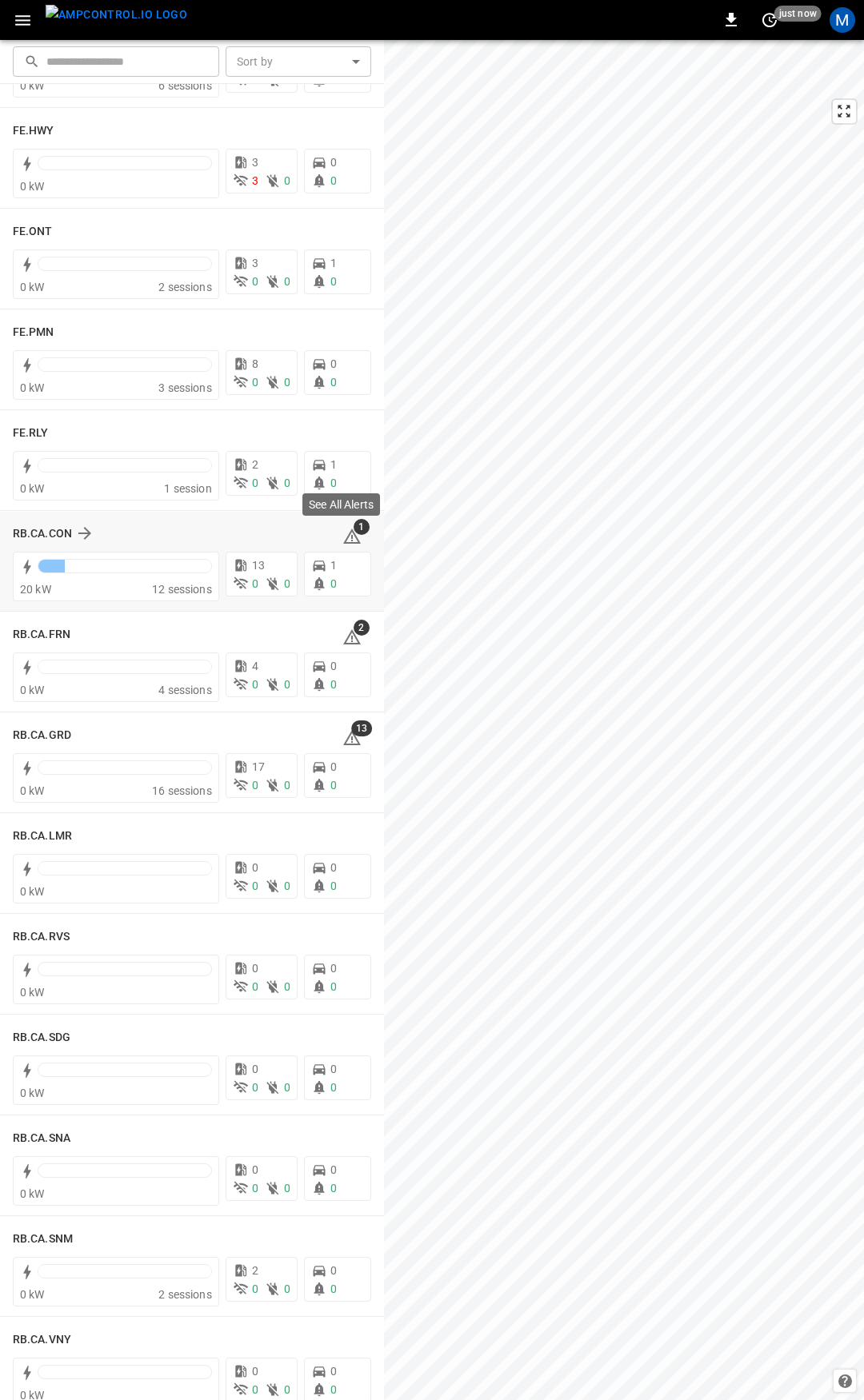
click at [346, 534] on icon at bounding box center [352, 535] width 18 height 15
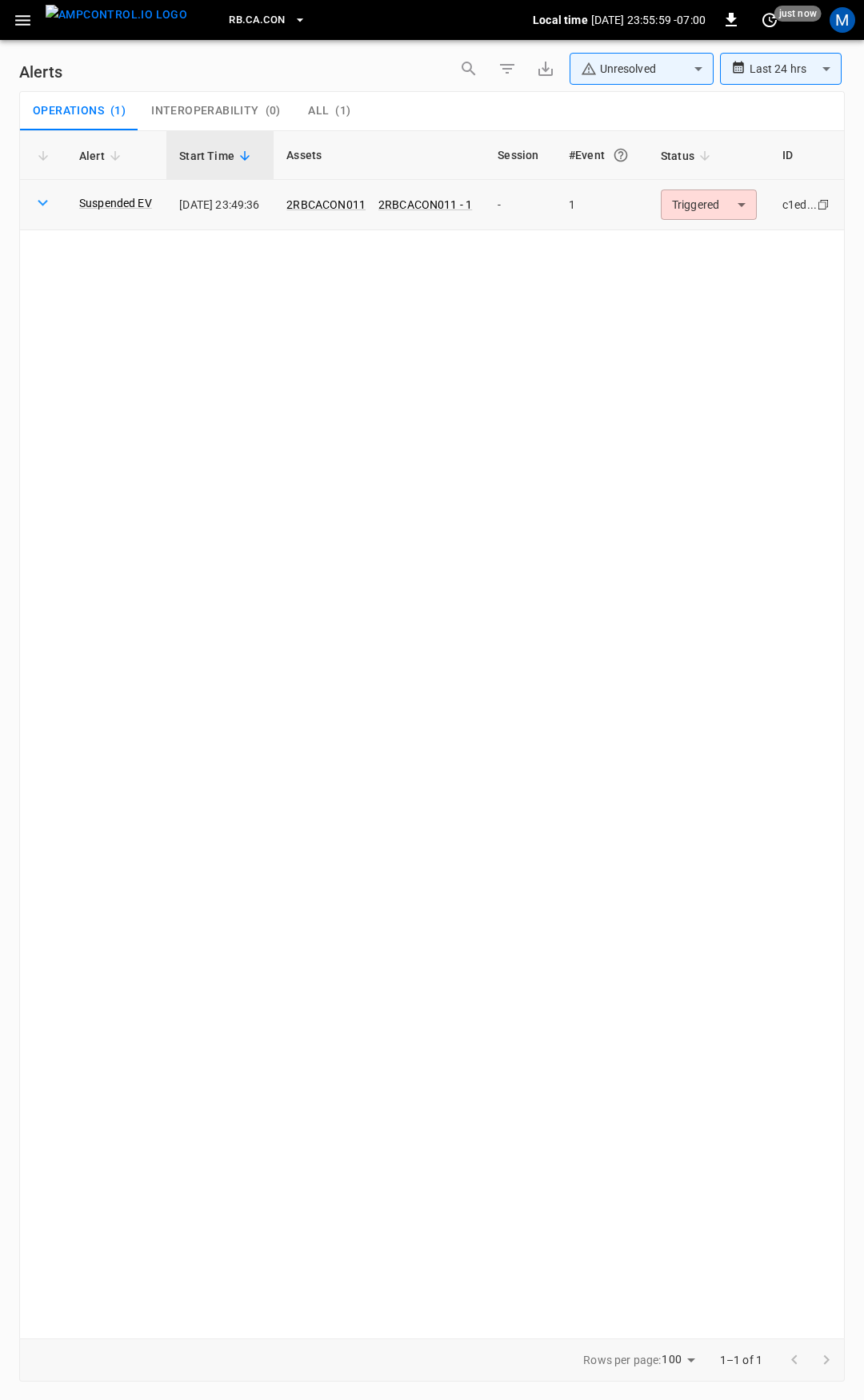
click at [715, 209] on body "**********" at bounding box center [432, 697] width 864 height 1395
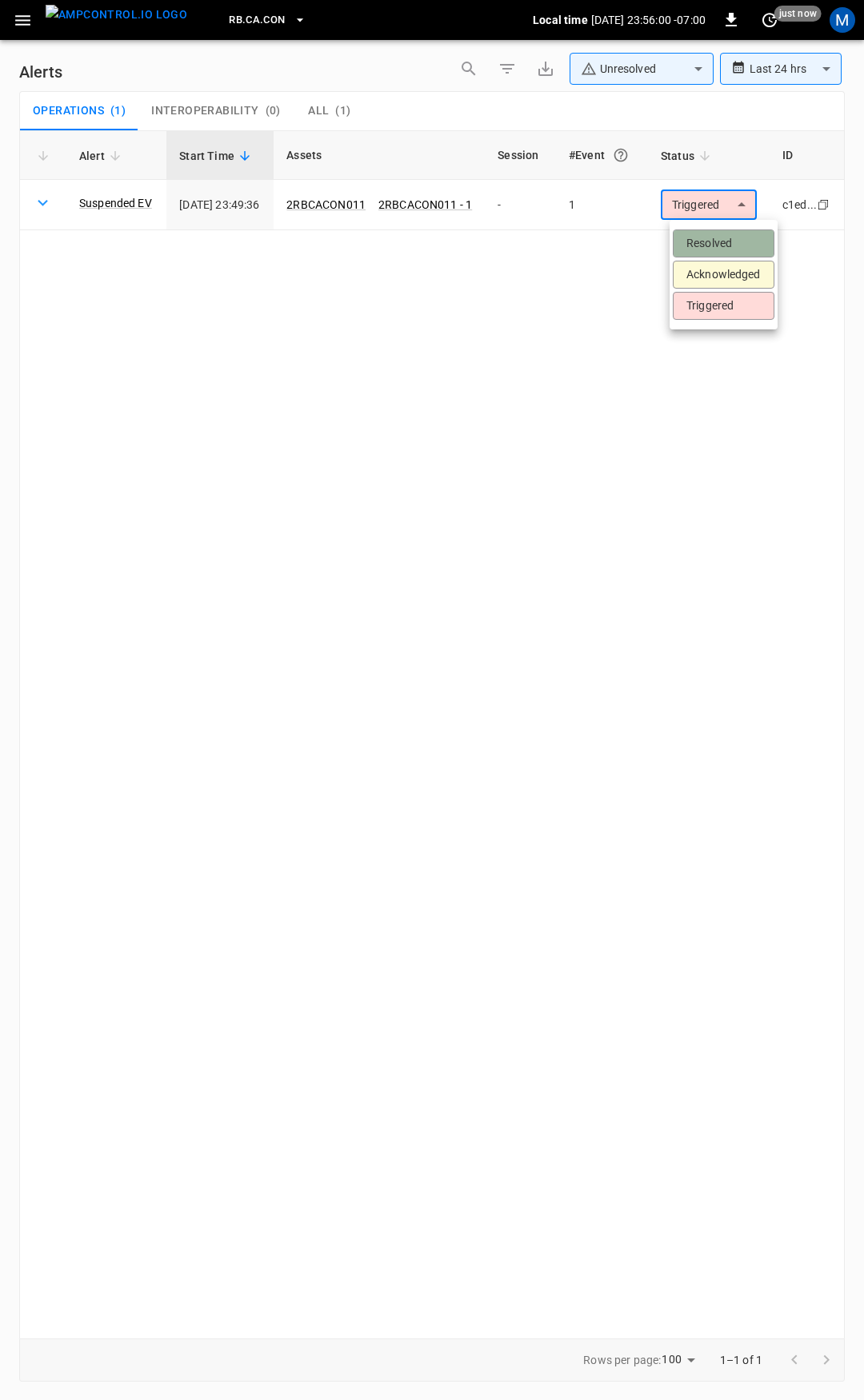
click at [717, 239] on li "Resolved" at bounding box center [723, 243] width 101 height 28
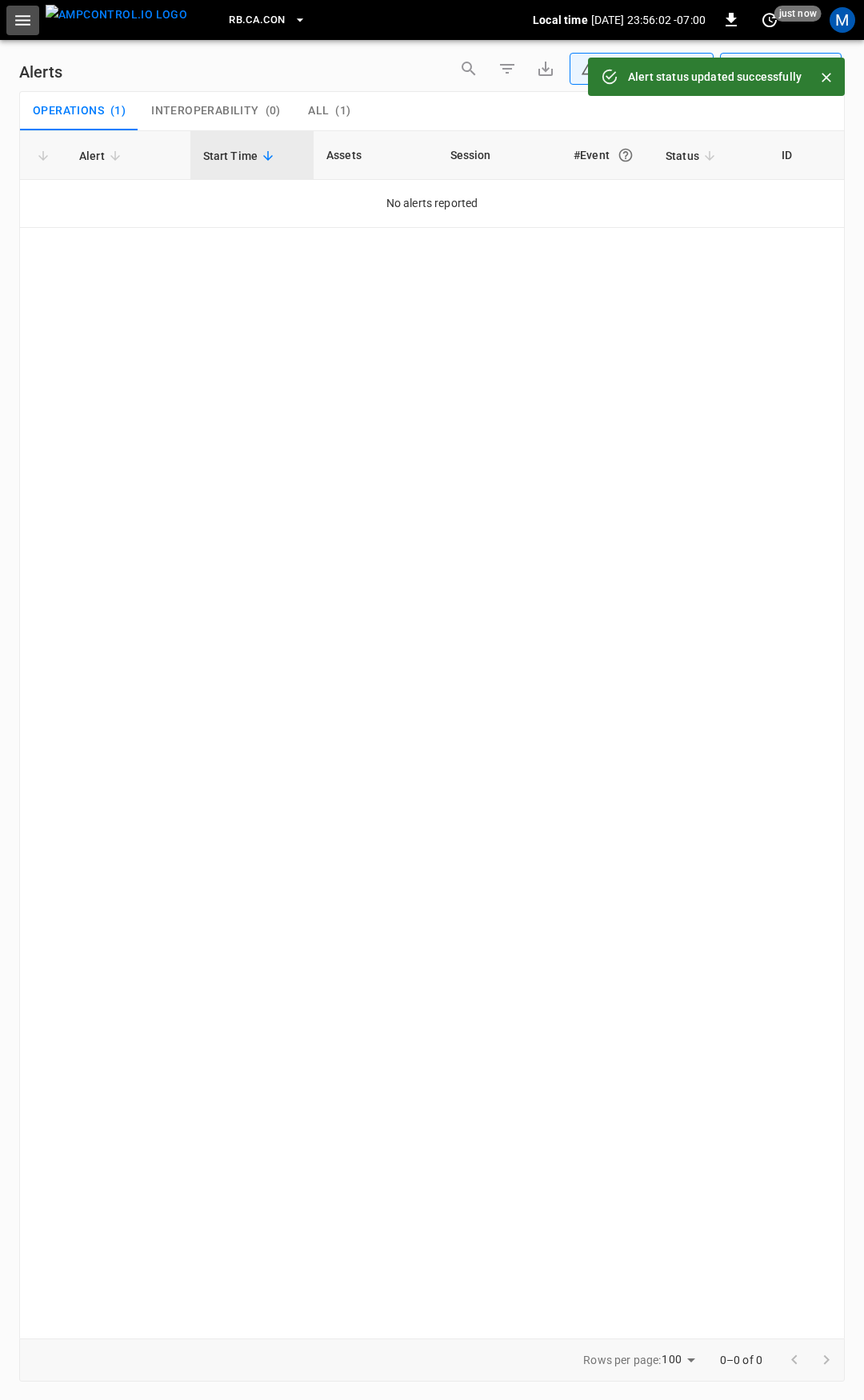
click at [17, 19] on icon "button" at bounding box center [22, 21] width 20 height 20
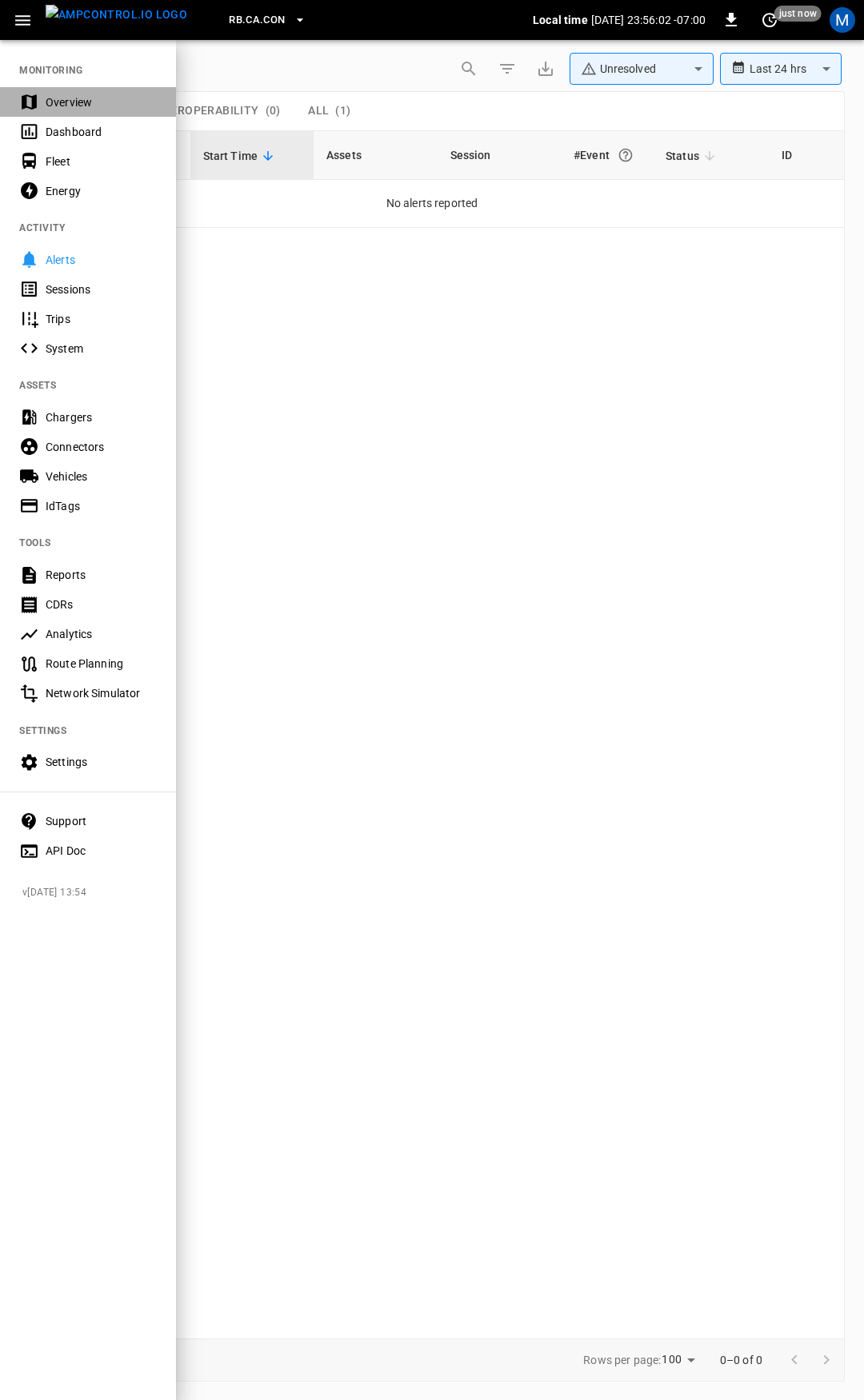
click at [76, 98] on div "Overview" at bounding box center [101, 102] width 111 height 16
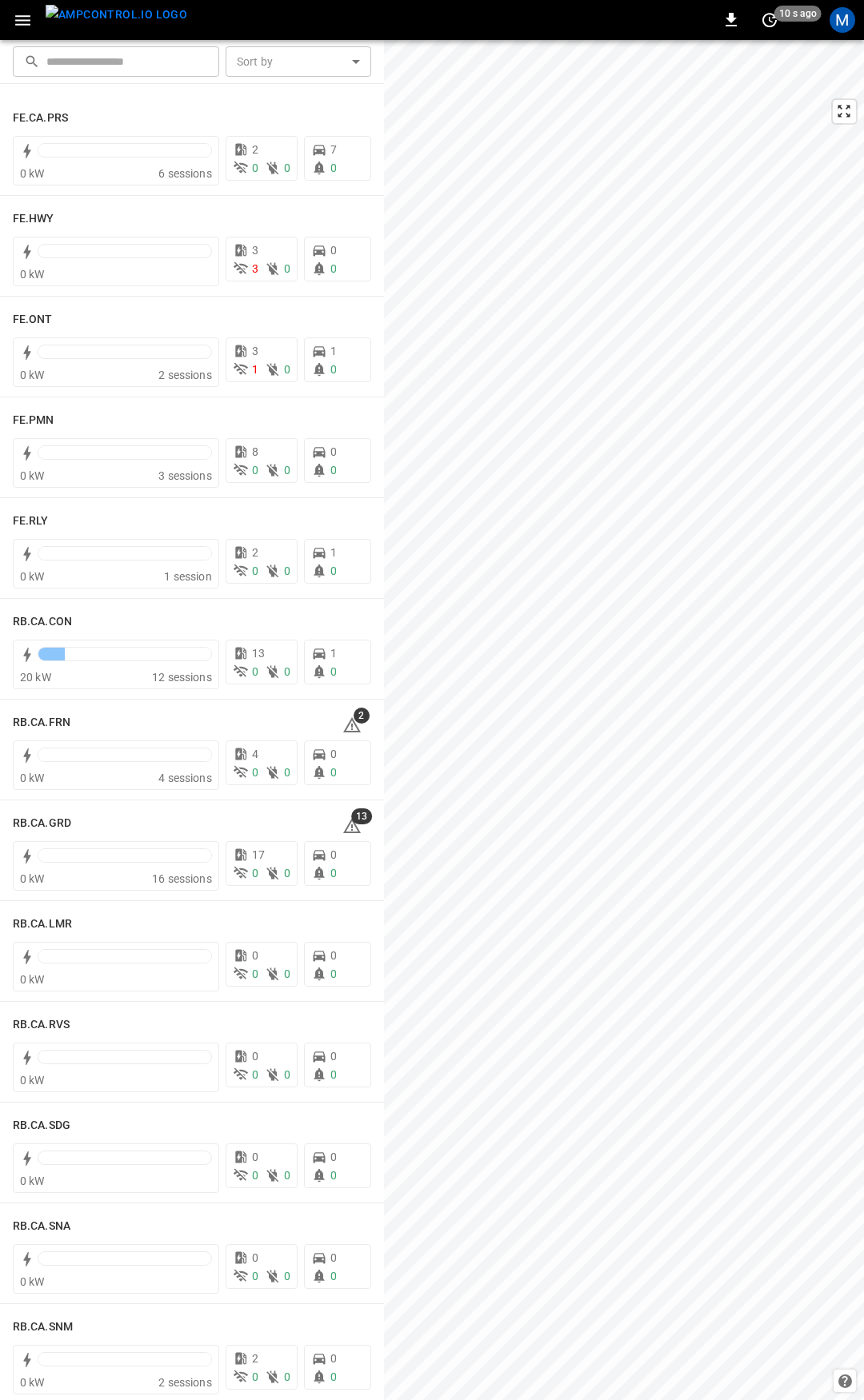
scroll to position [1793, 0]
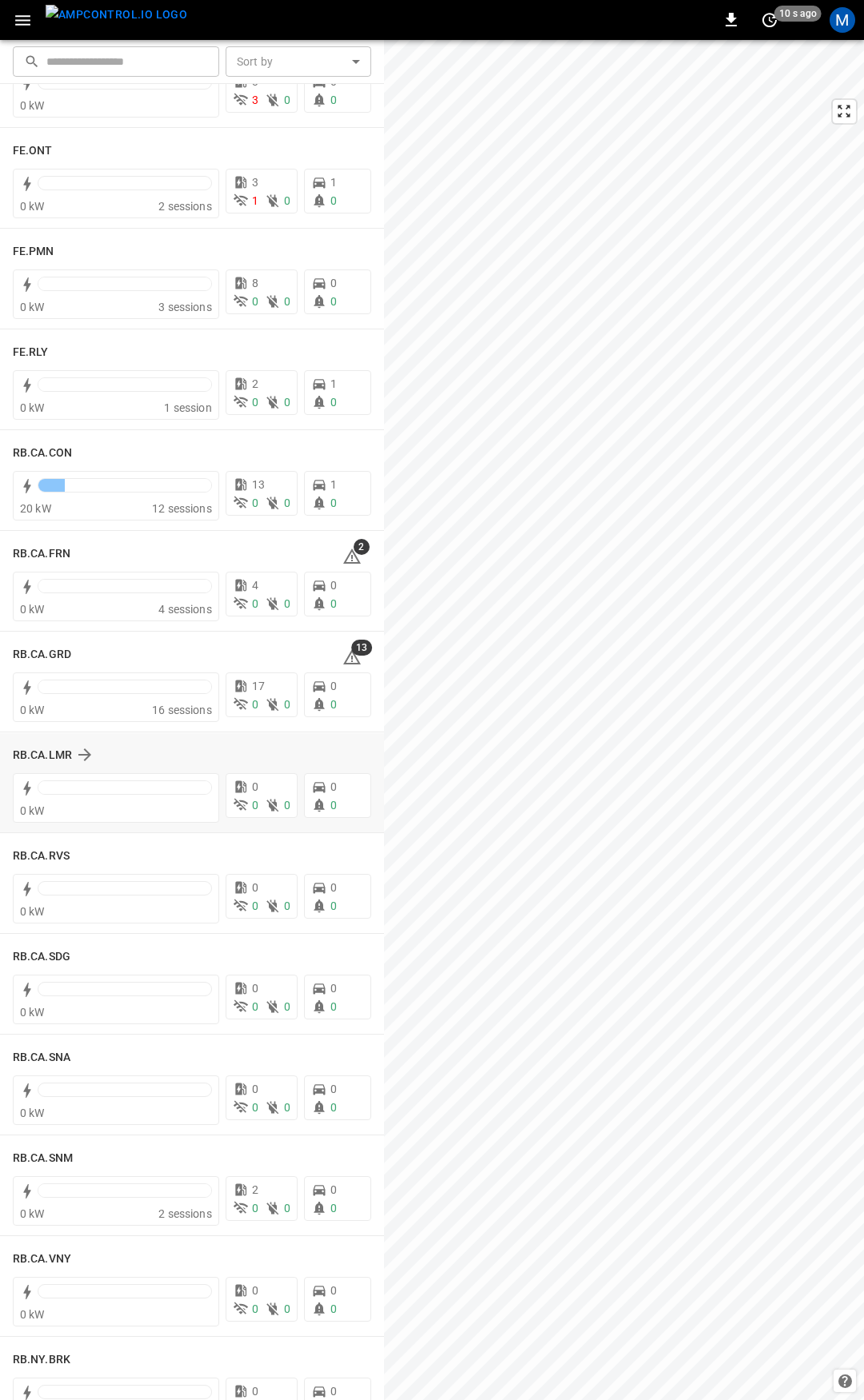
click at [373, 804] on div "RB.CA.LMR 0 kW 0 0 0 0 0" at bounding box center [192, 783] width 384 height 100
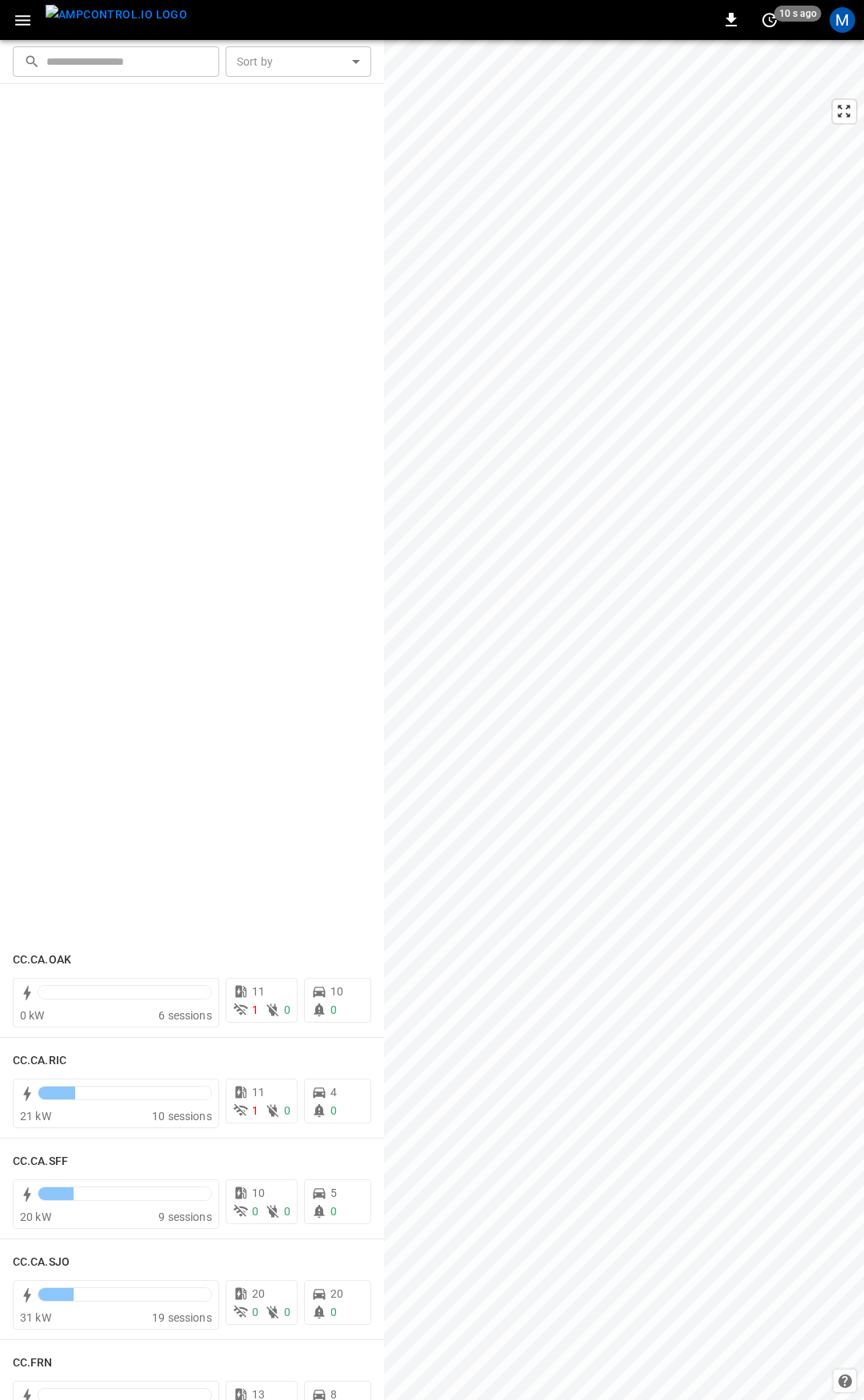
scroll to position [1151, 0]
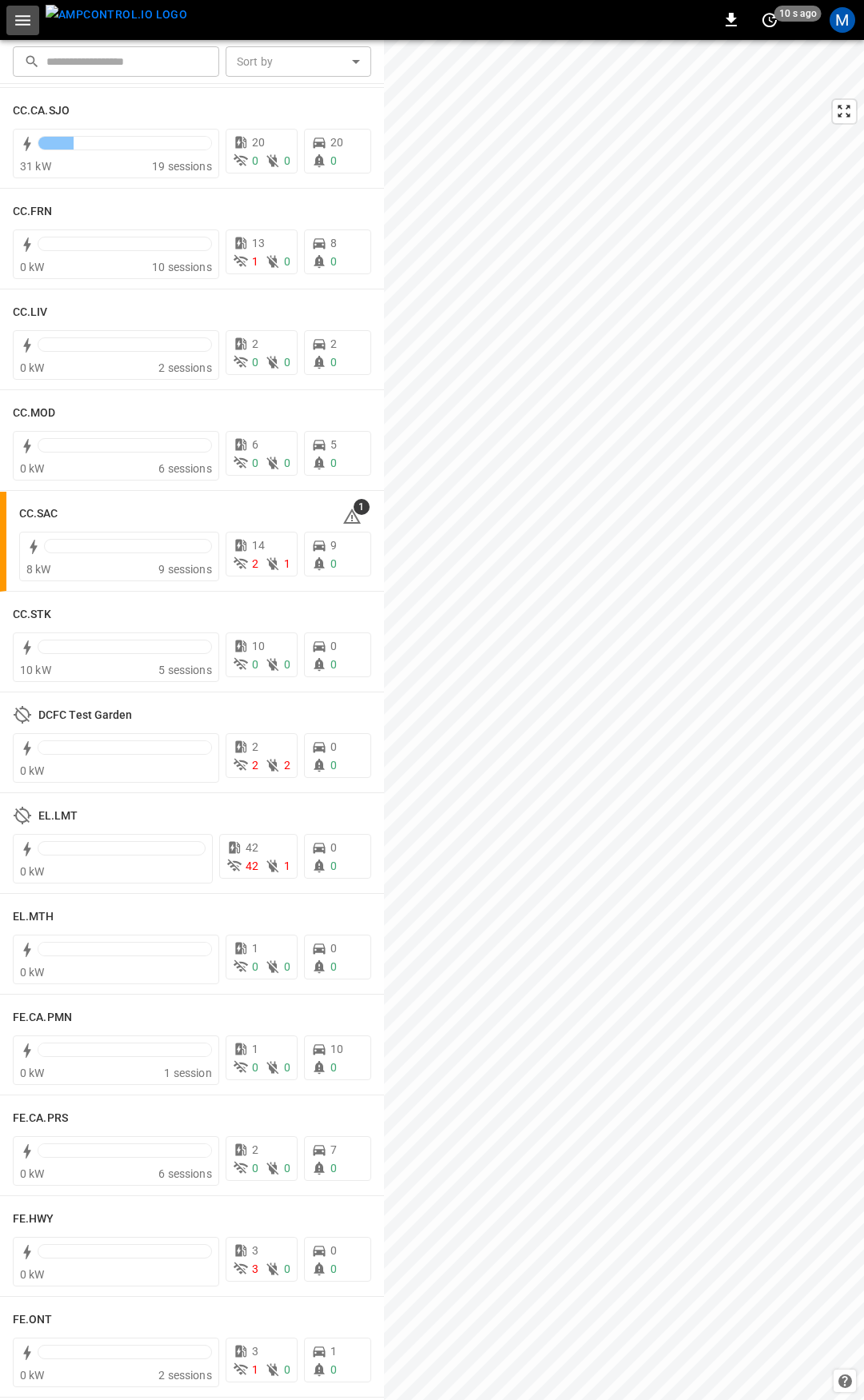
click at [17, 21] on icon "button" at bounding box center [22, 21] width 15 height 11
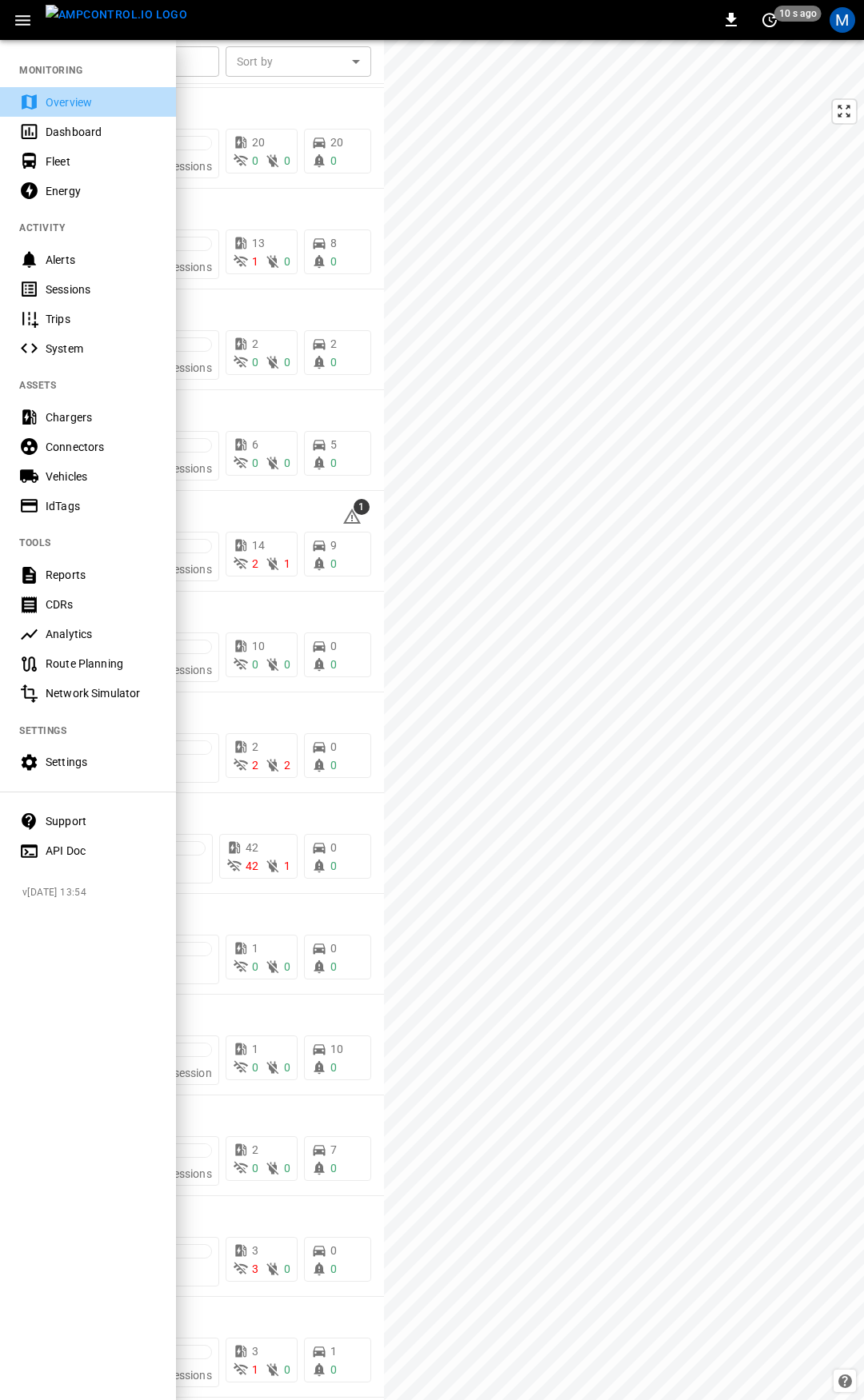
click at [79, 114] on div "Overview" at bounding box center [88, 101] width 176 height 30
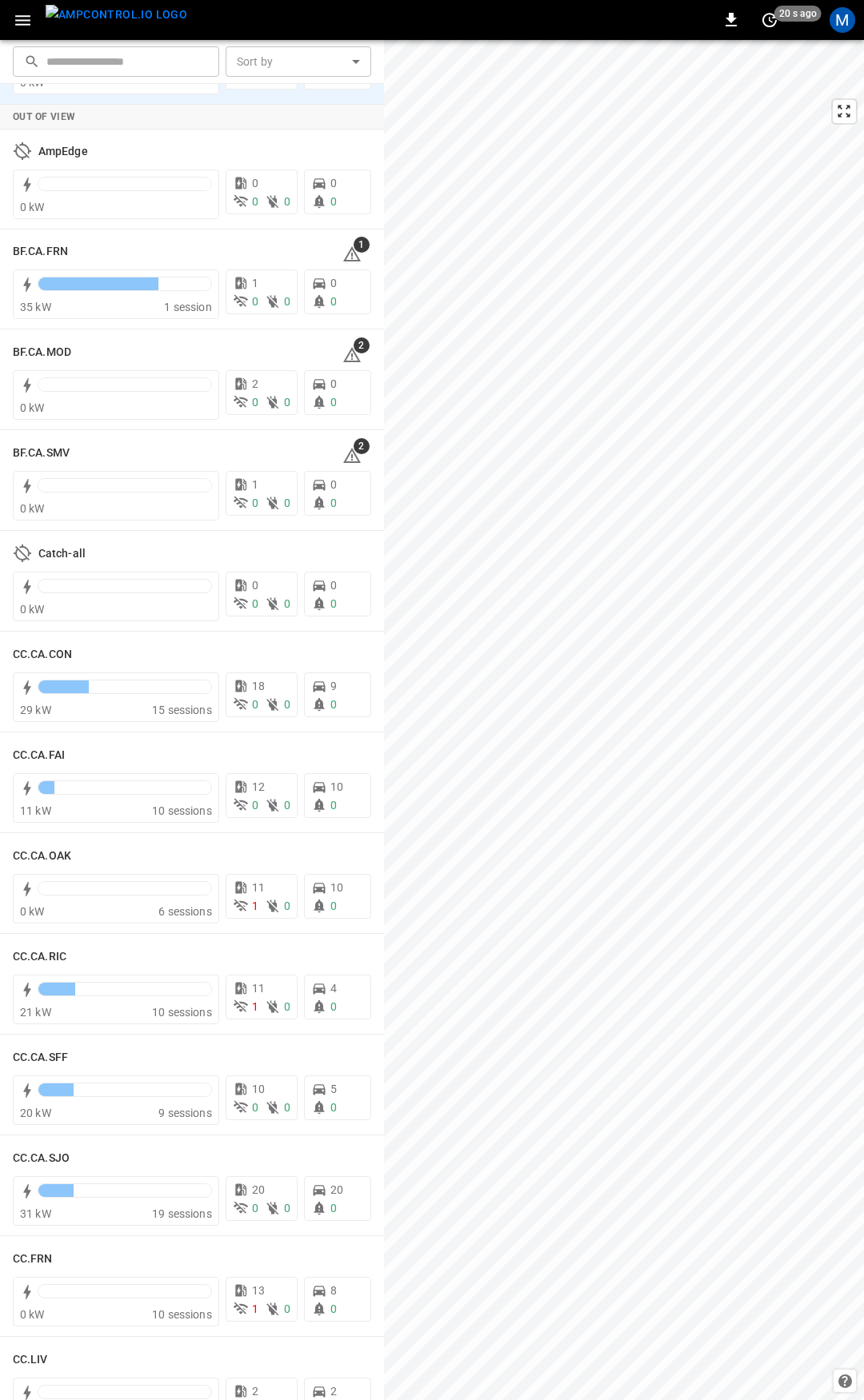
scroll to position [0, 0]
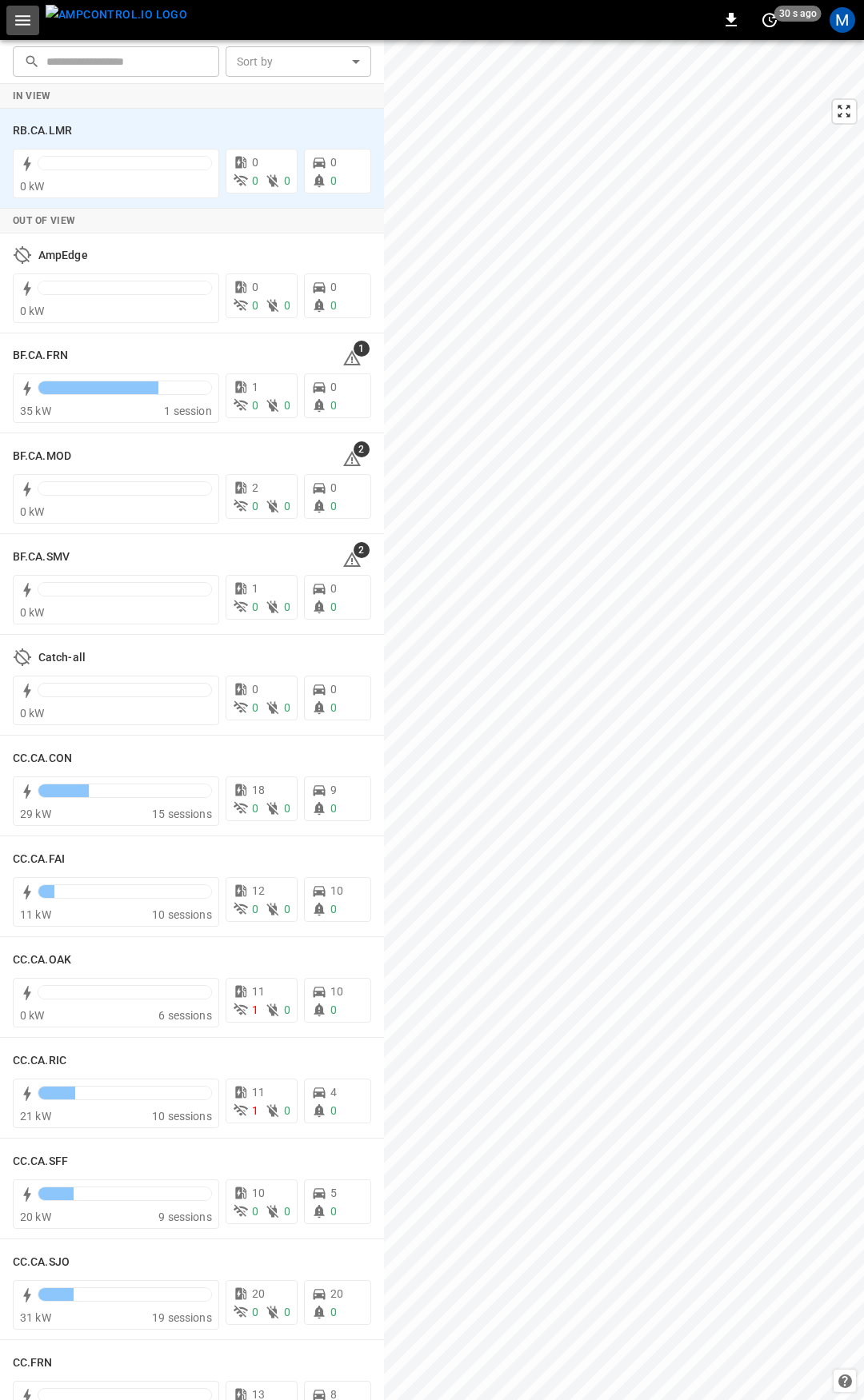
click at [13, 22] on icon "button" at bounding box center [22, 21] width 20 height 20
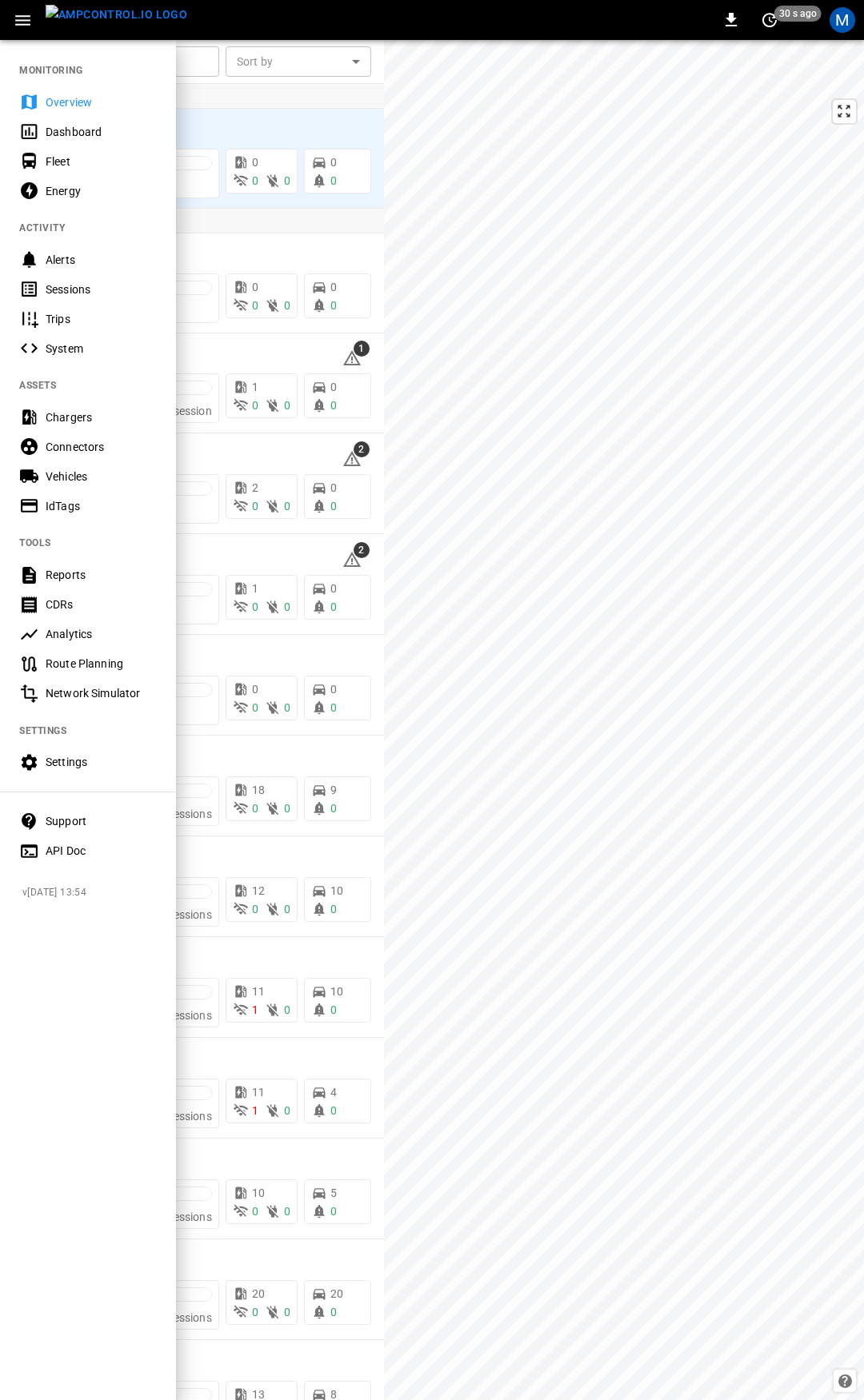
click at [79, 107] on div "Overview" at bounding box center [101, 102] width 111 height 16
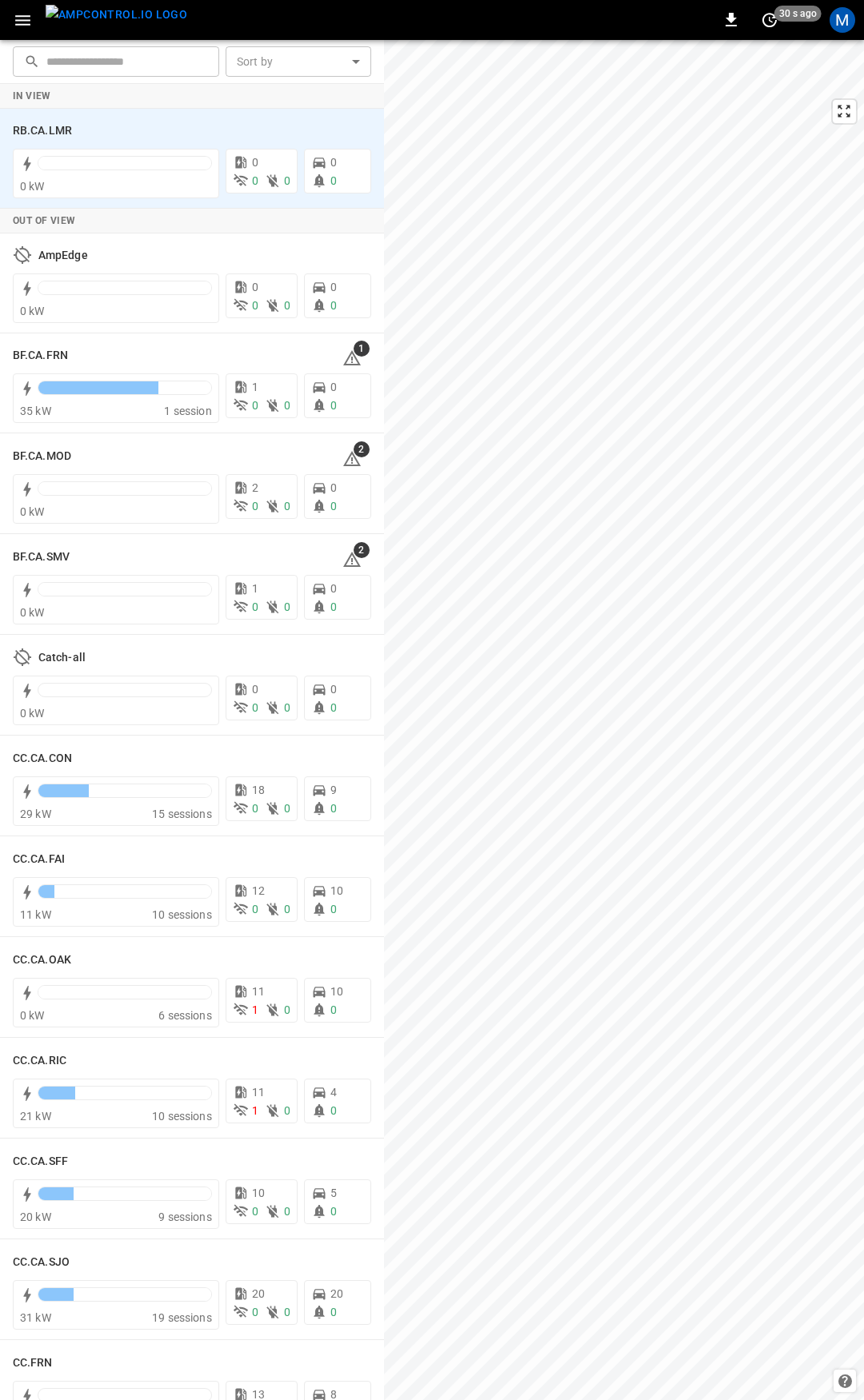
click at [43, 97] on strong "In View" at bounding box center [31, 96] width 38 height 12
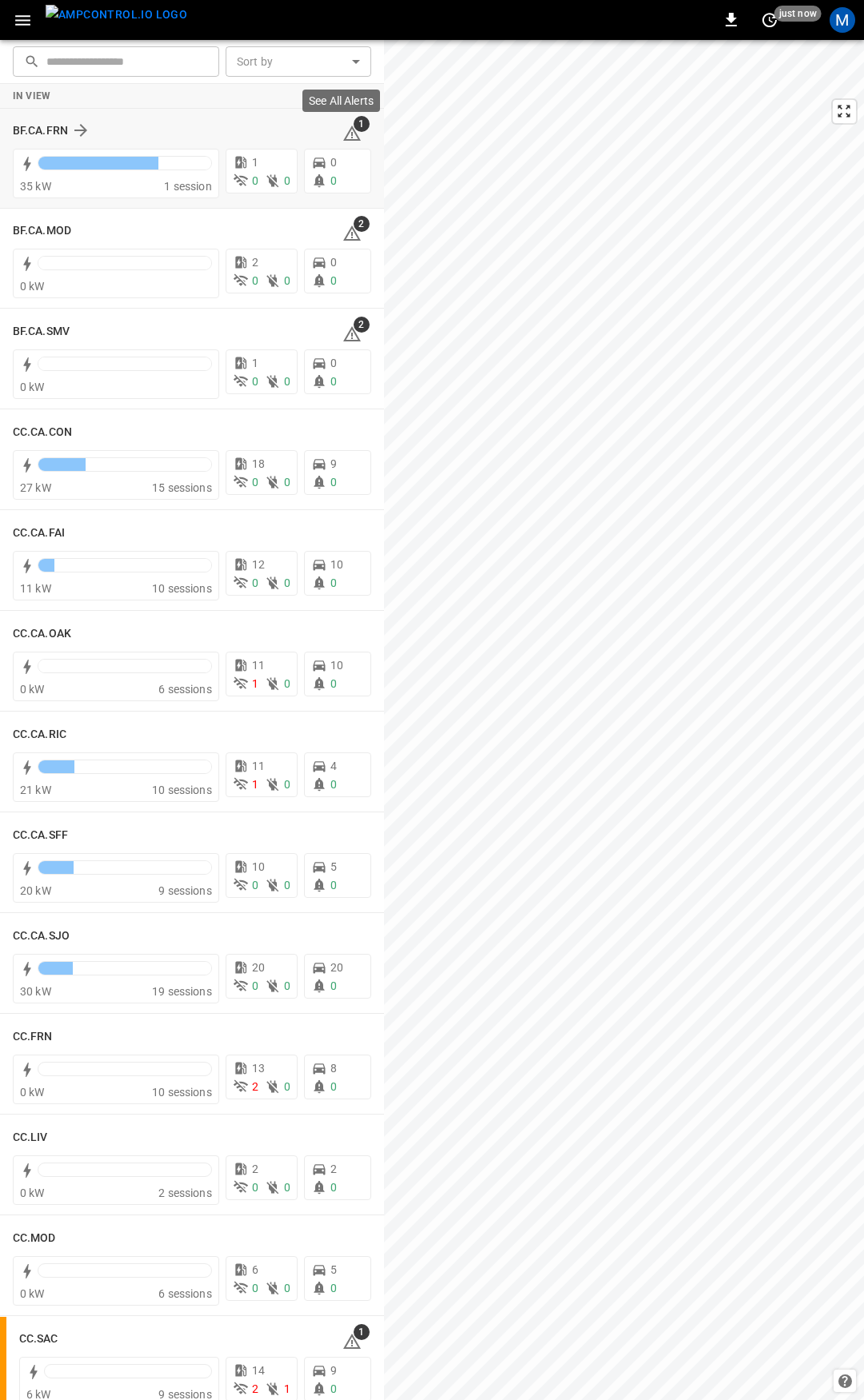
click at [346, 133] on icon at bounding box center [352, 132] width 18 height 15
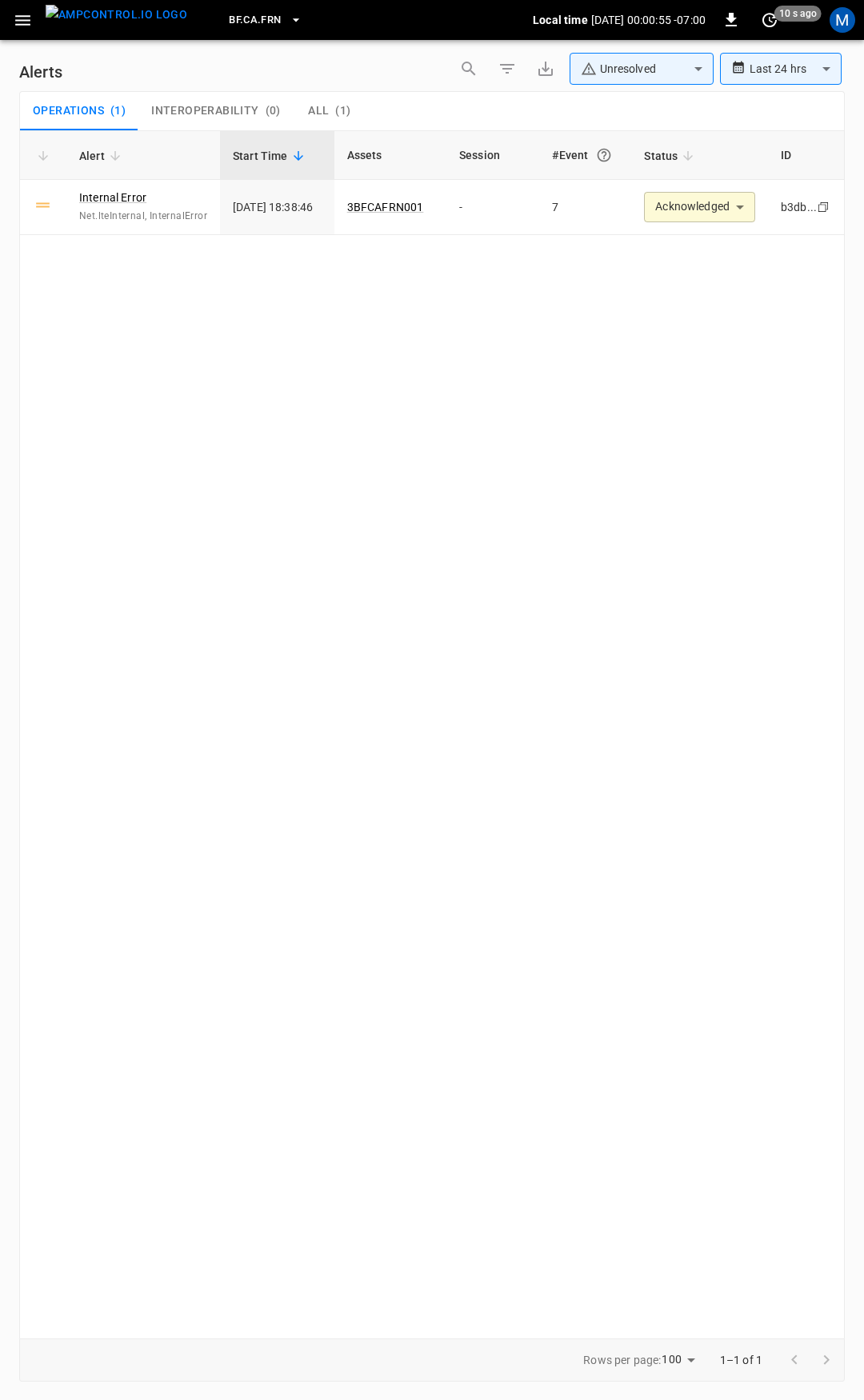
click at [15, 21] on icon "button" at bounding box center [22, 21] width 20 height 20
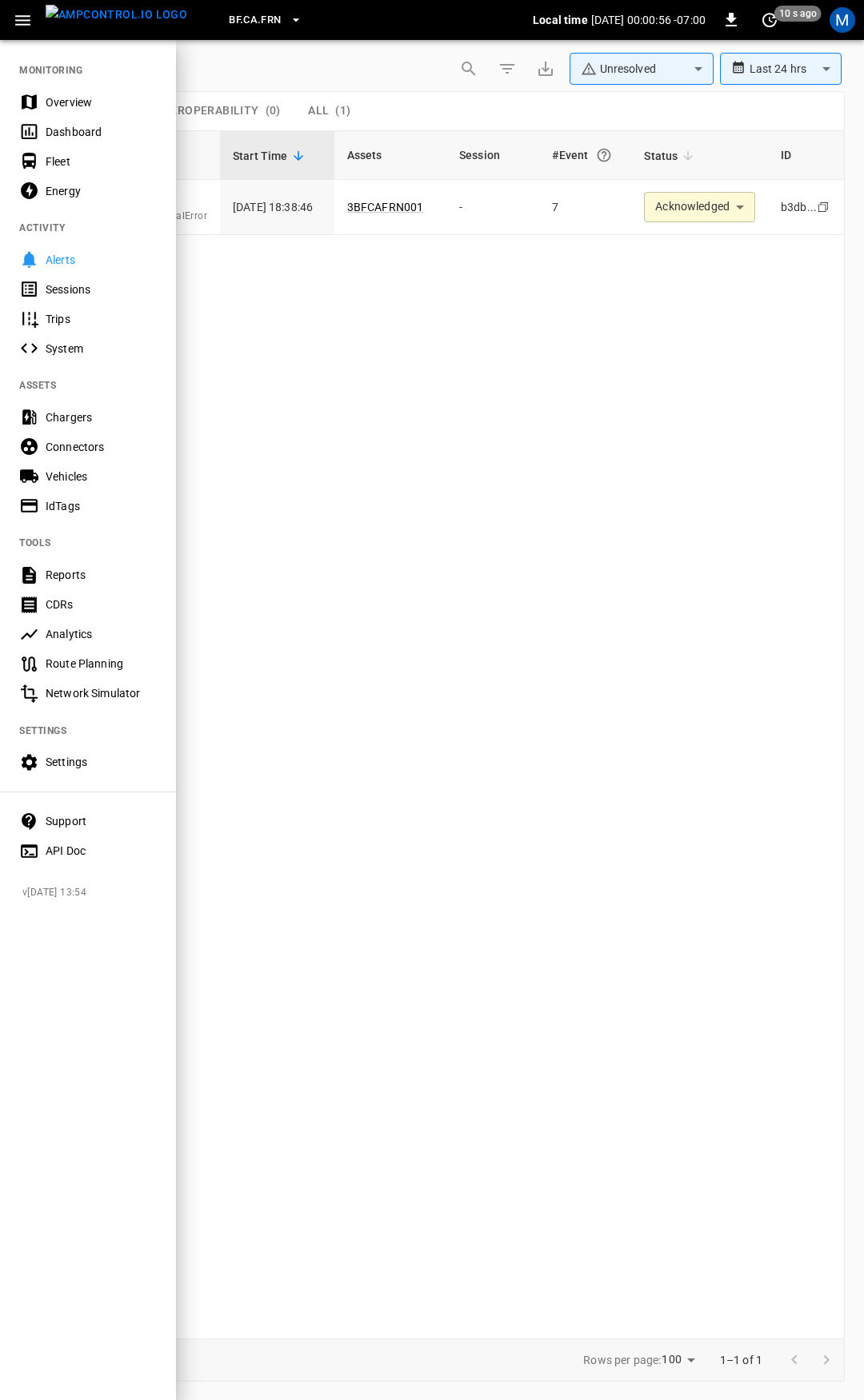
click at [65, 99] on div "Overview" at bounding box center [101, 102] width 111 height 16
